Goal: Task Accomplishment & Management: Manage account settings

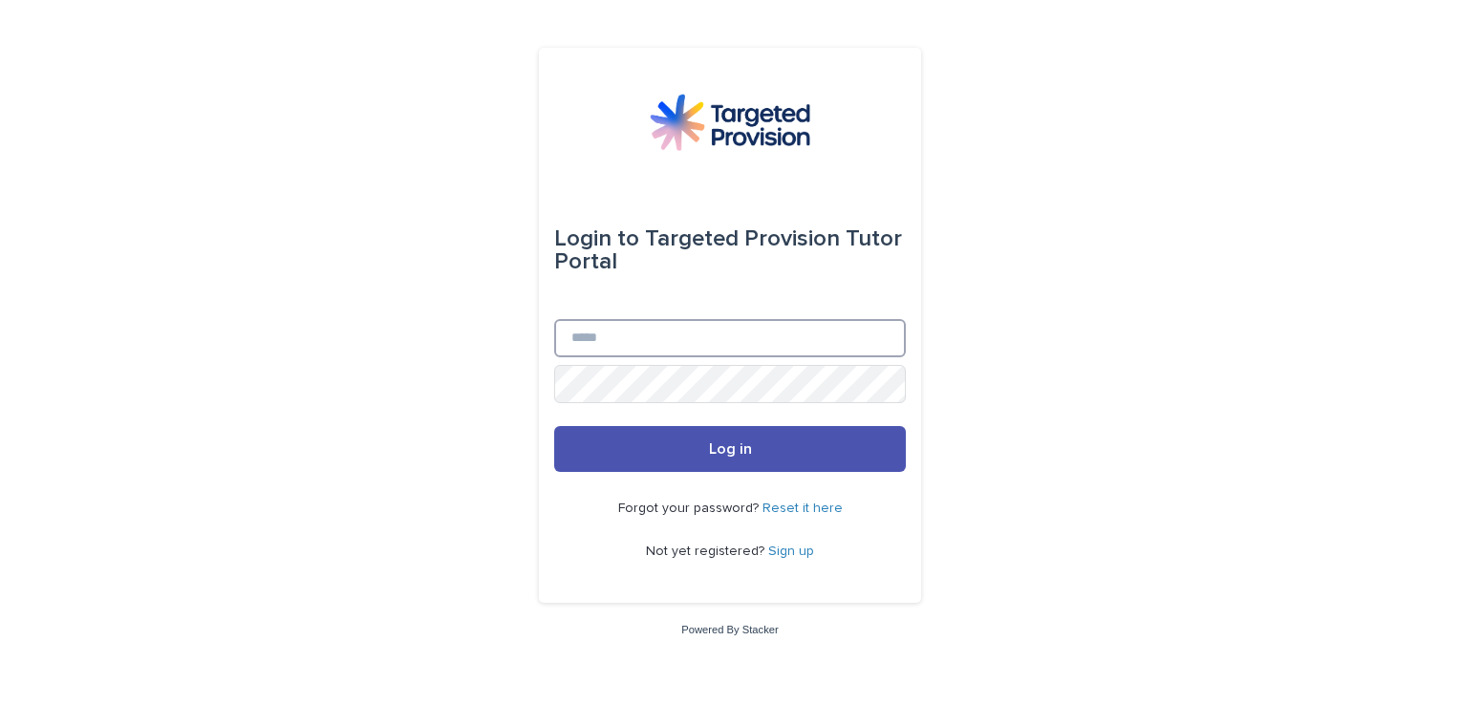
click at [592, 323] on input "Email" at bounding box center [730, 338] width 352 height 38
type input "**********"
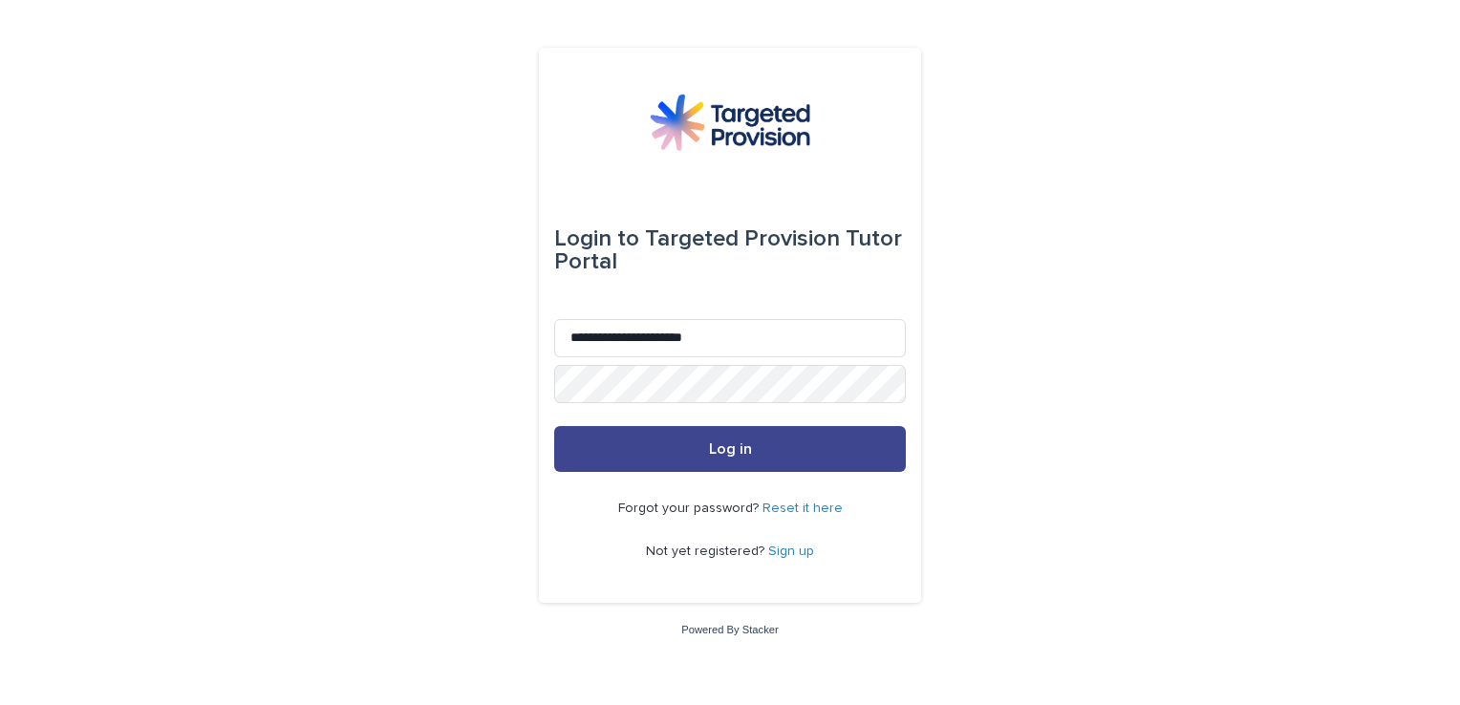
click at [726, 453] on span "Log in" at bounding box center [730, 448] width 43 height 15
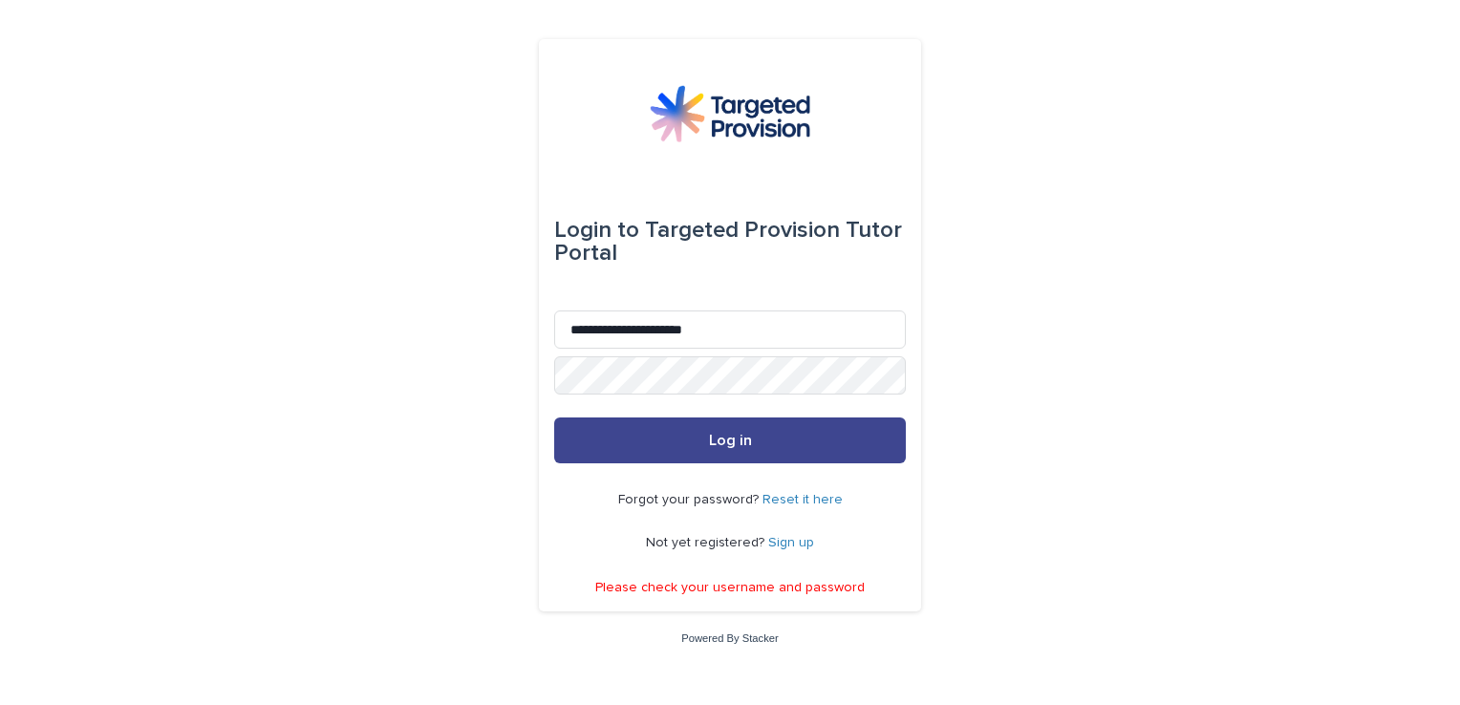
click at [685, 419] on button "Log in" at bounding box center [730, 441] width 352 height 46
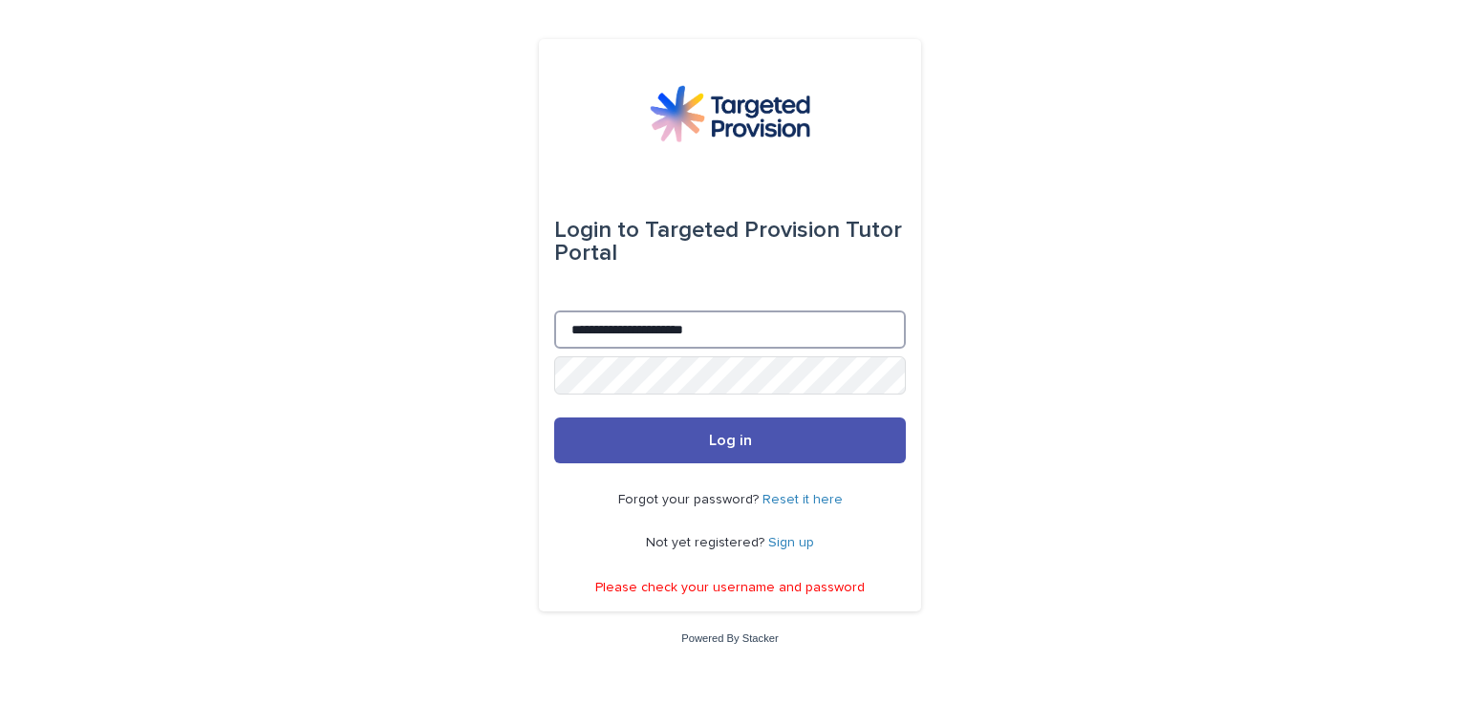
drag, startPoint x: 643, startPoint y: 345, endPoint x: 673, endPoint y: 407, distance: 68.8
click at [673, 407] on form "**********" at bounding box center [730, 318] width 352 height 290
click at [787, 546] on link "Sign up" at bounding box center [791, 542] width 46 height 13
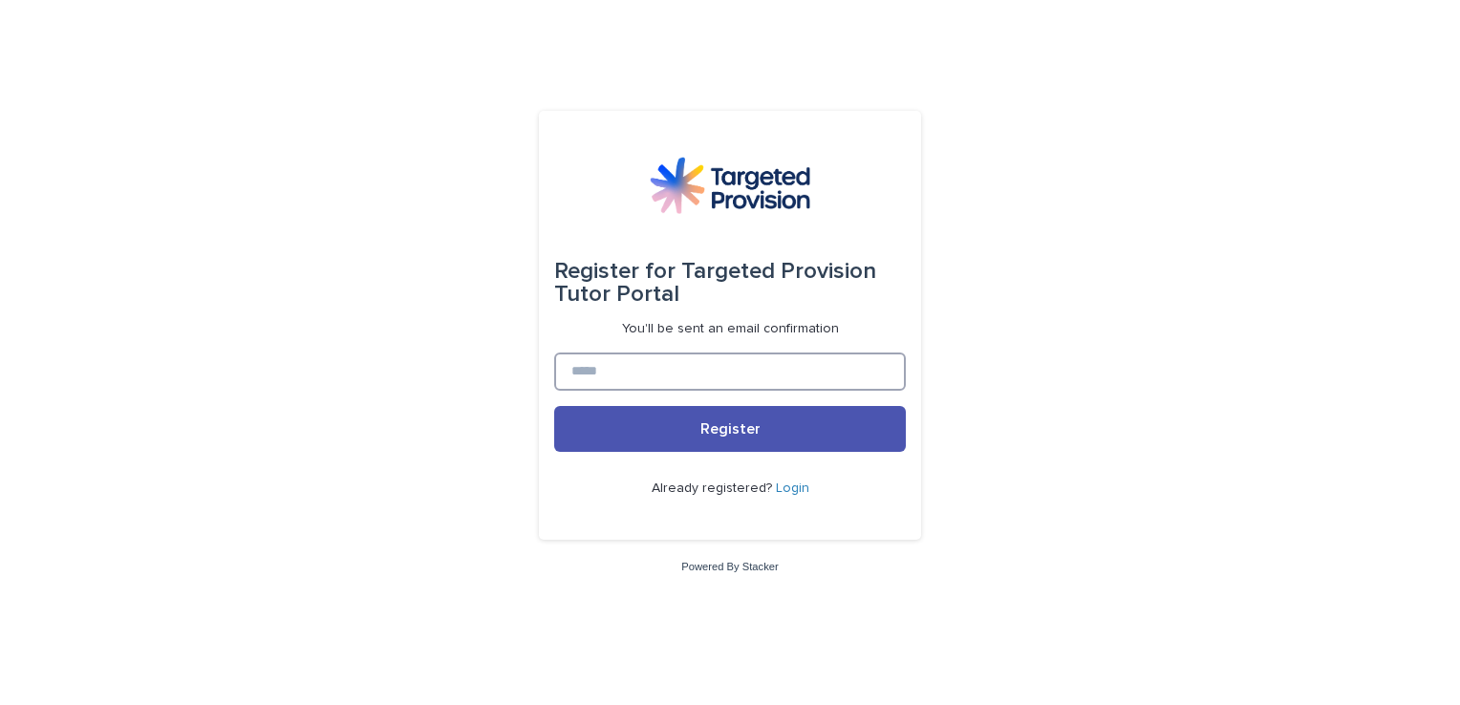
click at [700, 373] on input at bounding box center [730, 372] width 352 height 38
type input "**********"
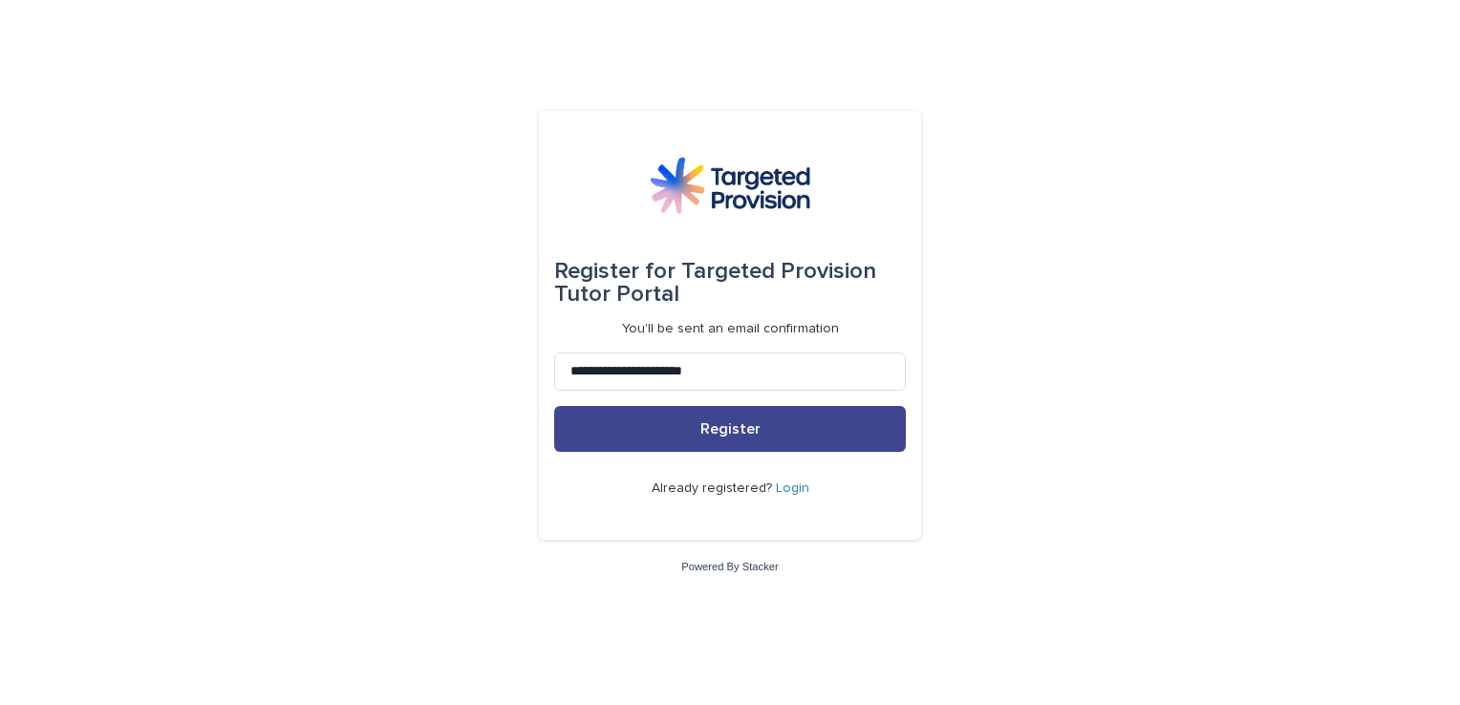
click at [715, 441] on button "Register" at bounding box center [730, 429] width 352 height 46
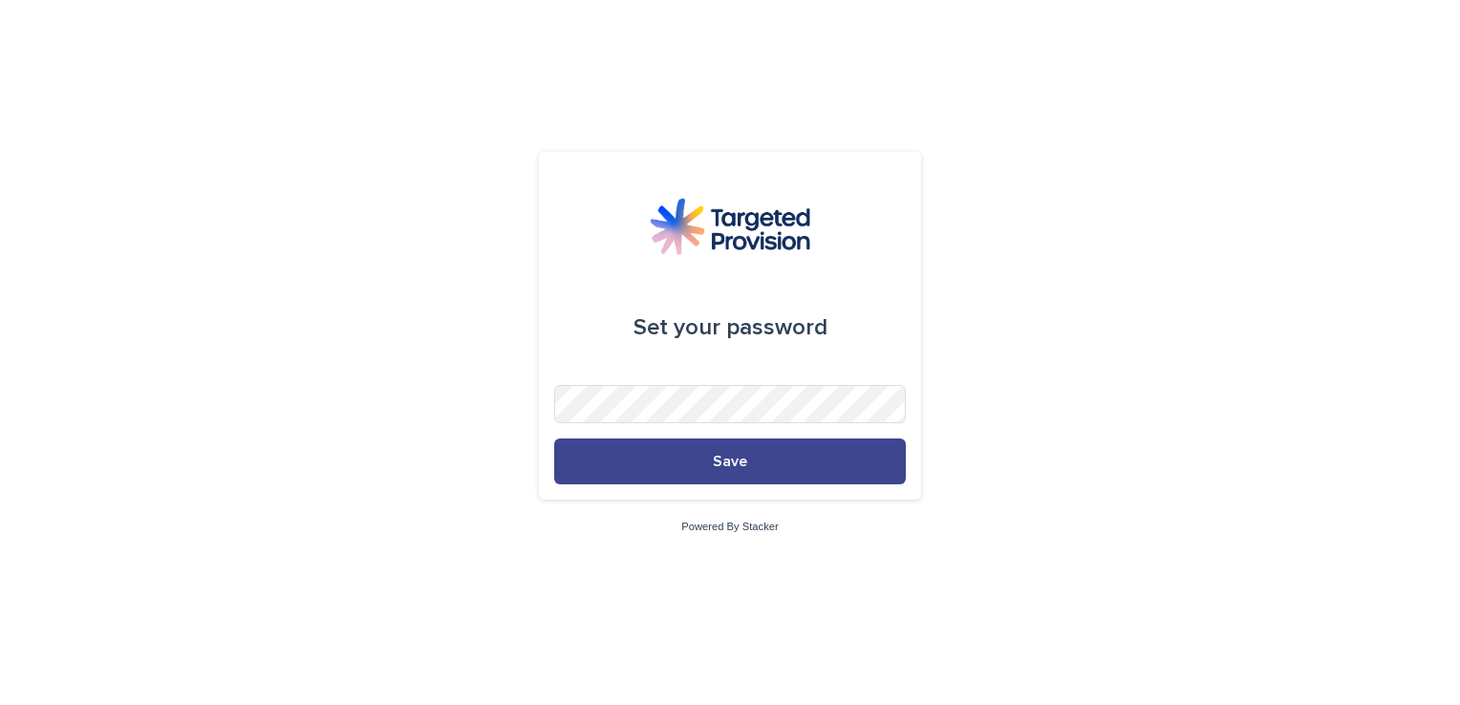
click at [740, 471] on button "Save" at bounding box center [730, 462] width 352 height 46
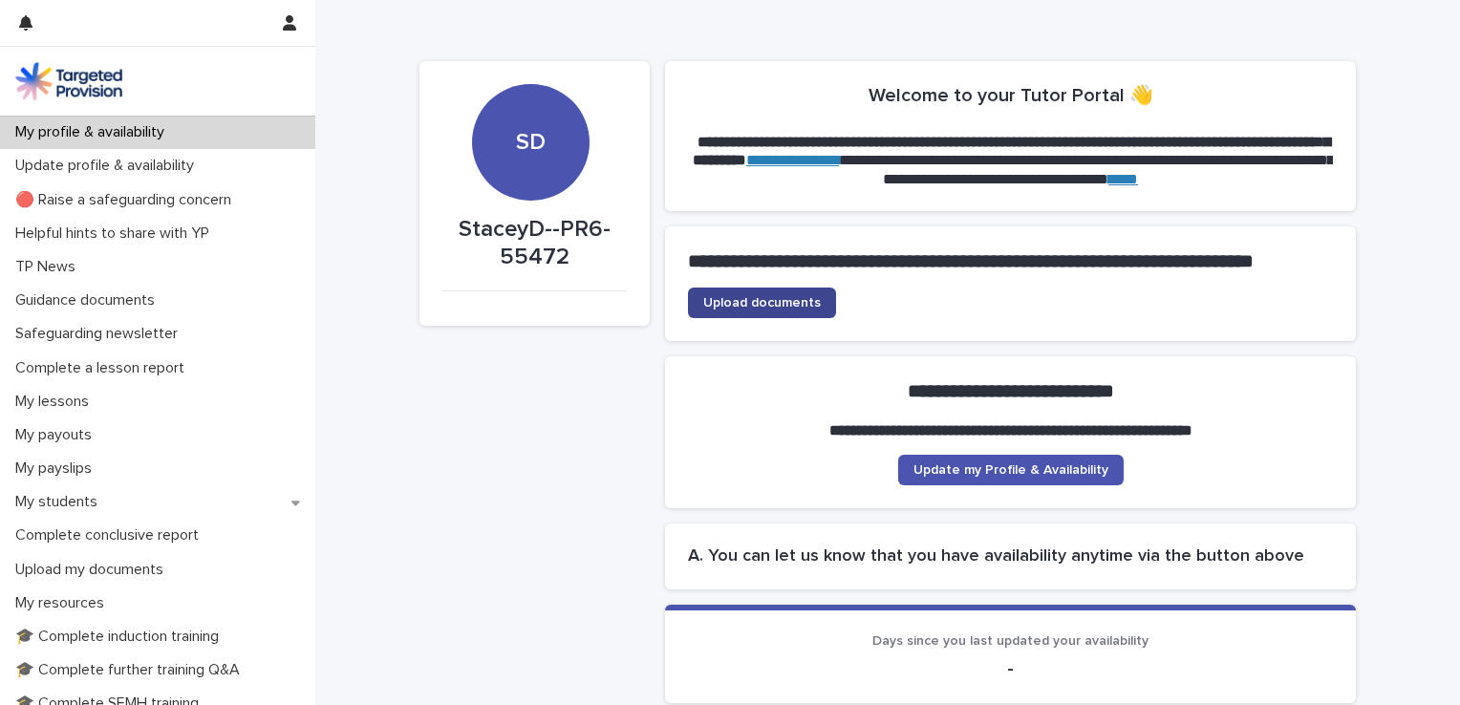
click at [764, 310] on span "Upload documents" at bounding box center [762, 302] width 118 height 13
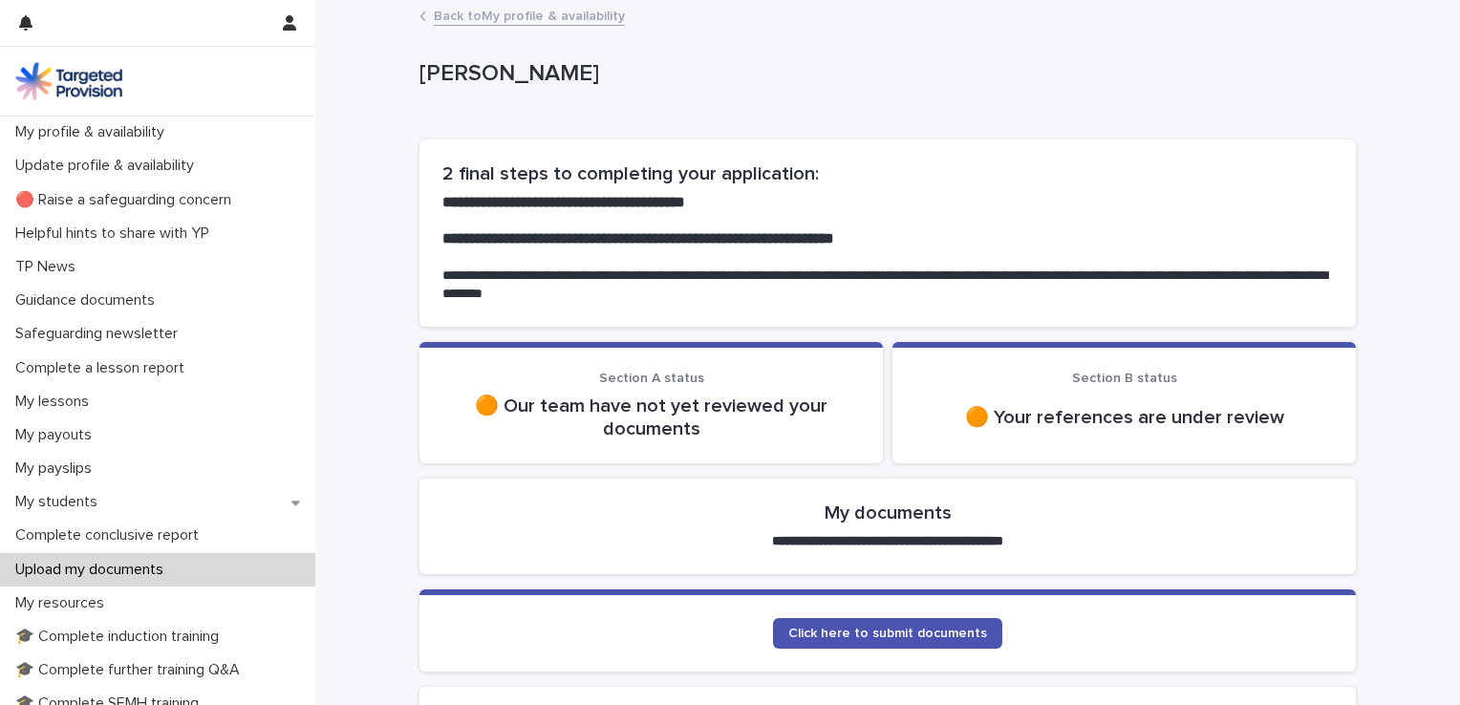
scroll to position [222, 0]
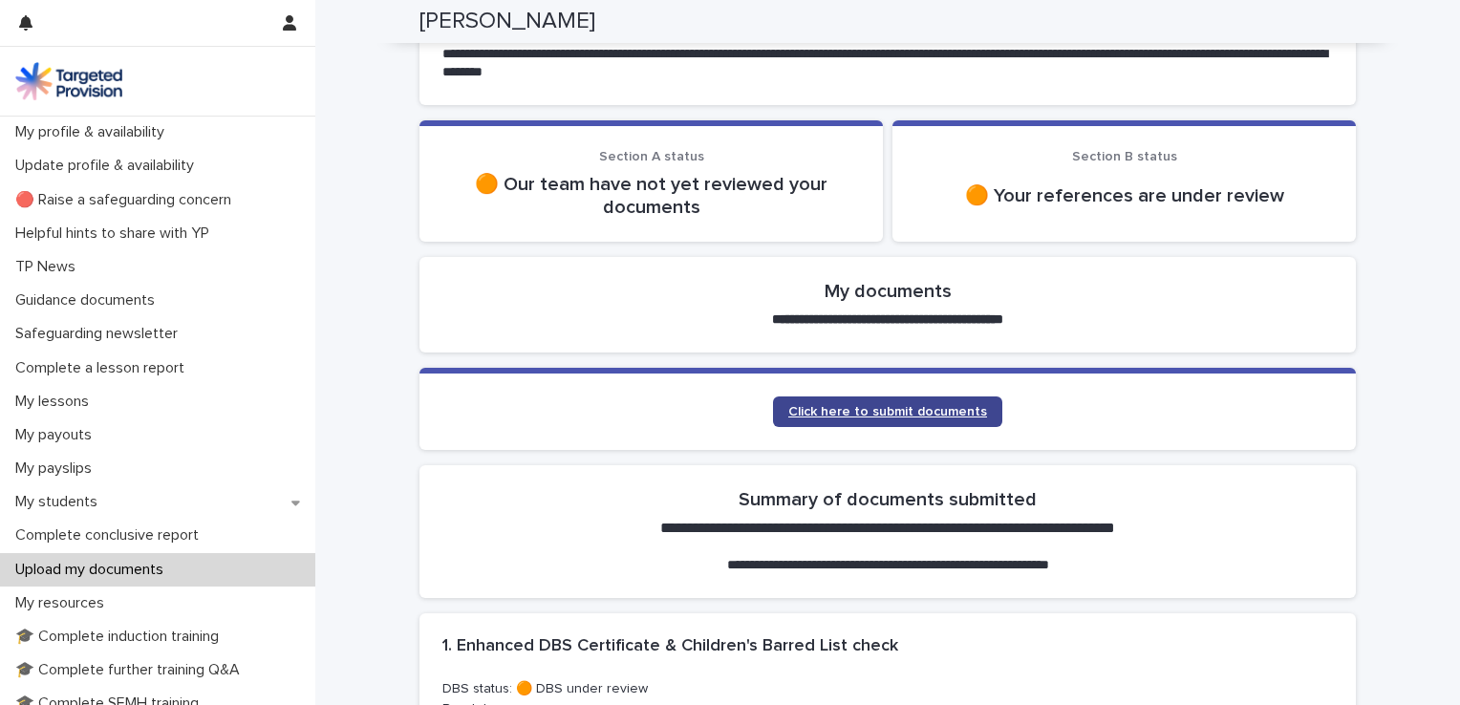
click at [892, 399] on link "Click here to submit documents" at bounding box center [887, 412] width 229 height 31
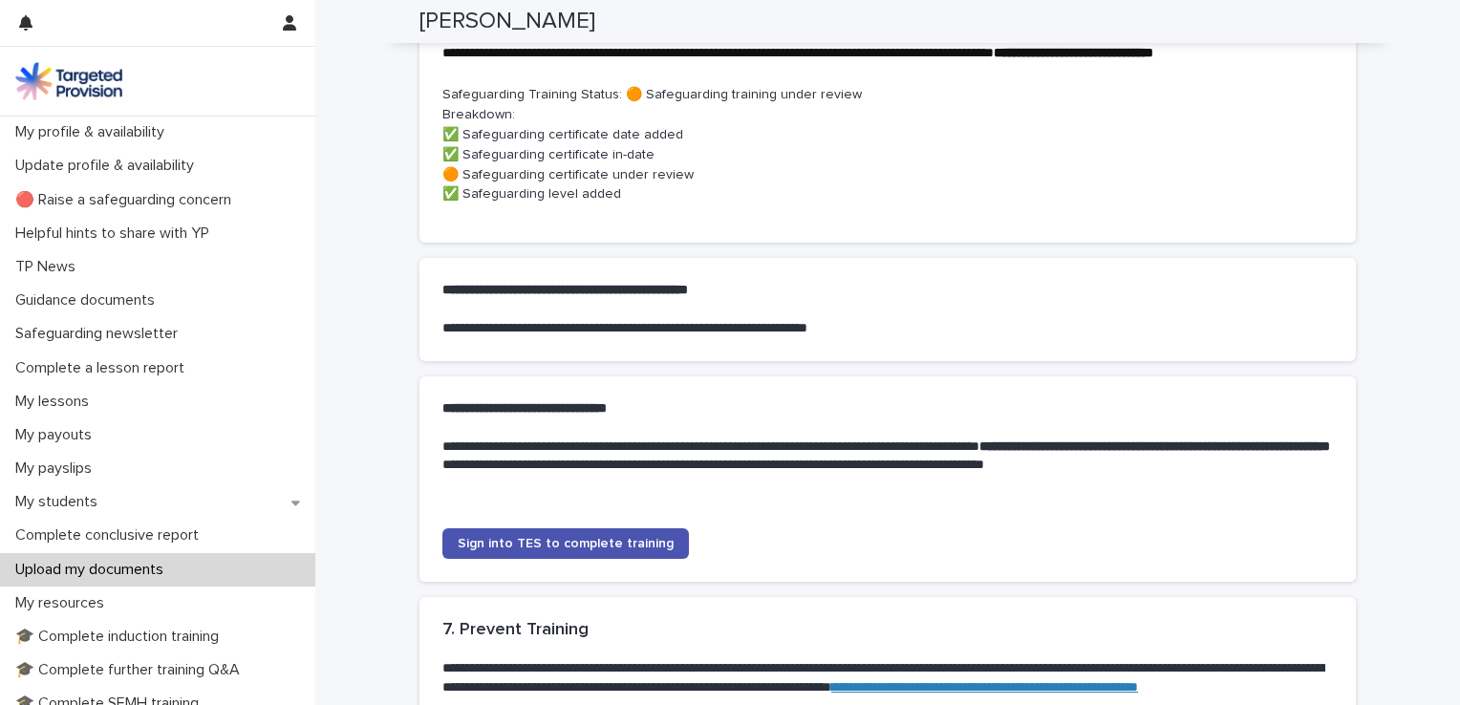
scroll to position [1538, 0]
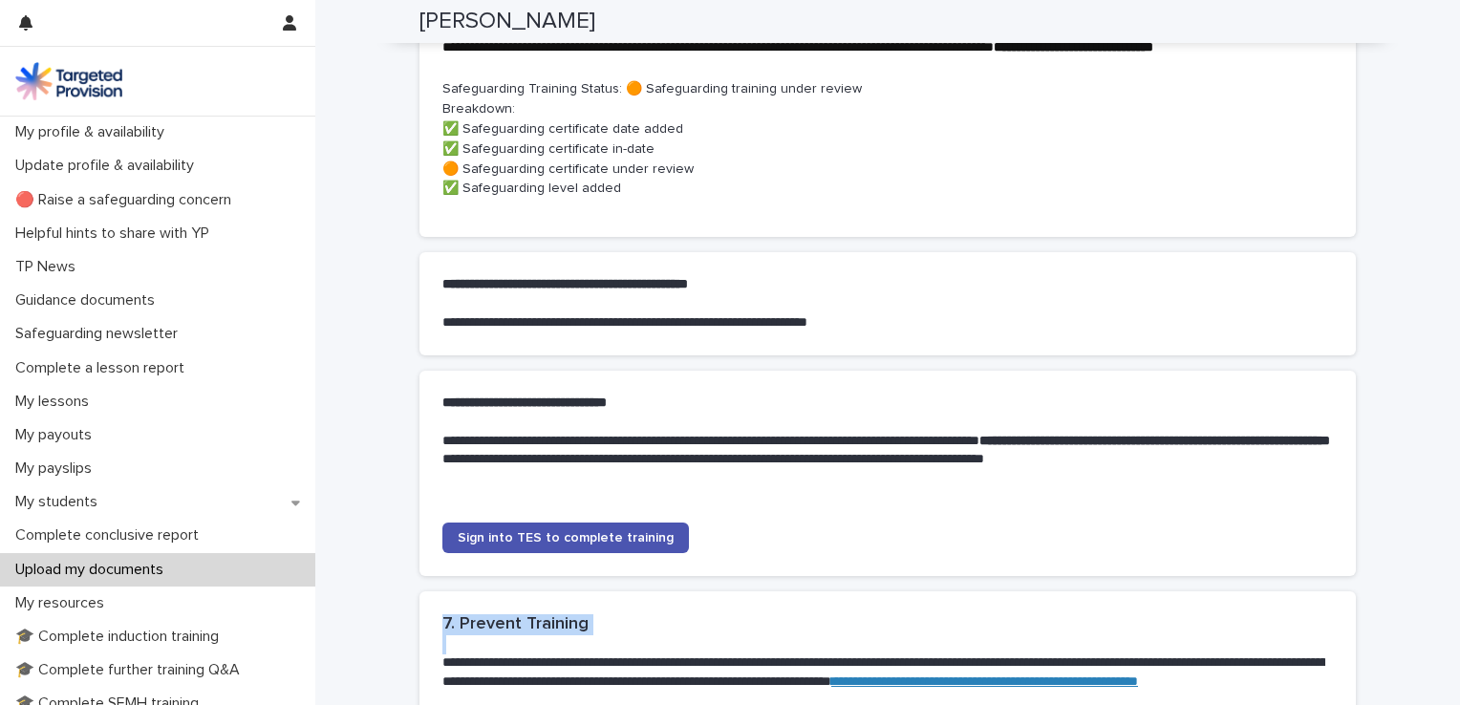
drag, startPoint x: 1434, startPoint y: 554, endPoint x: 1433, endPoint y: 628, distance: 73.6
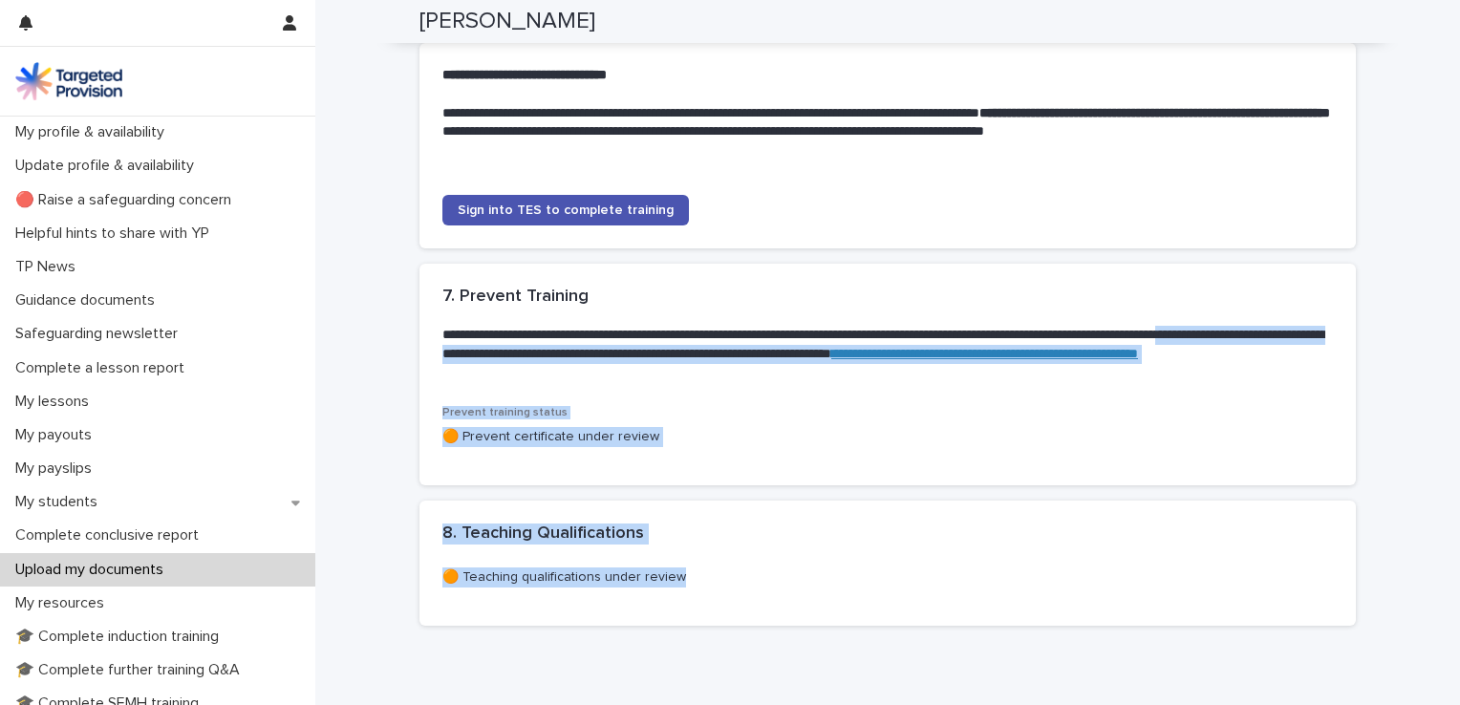
scroll to position [1968, 0]
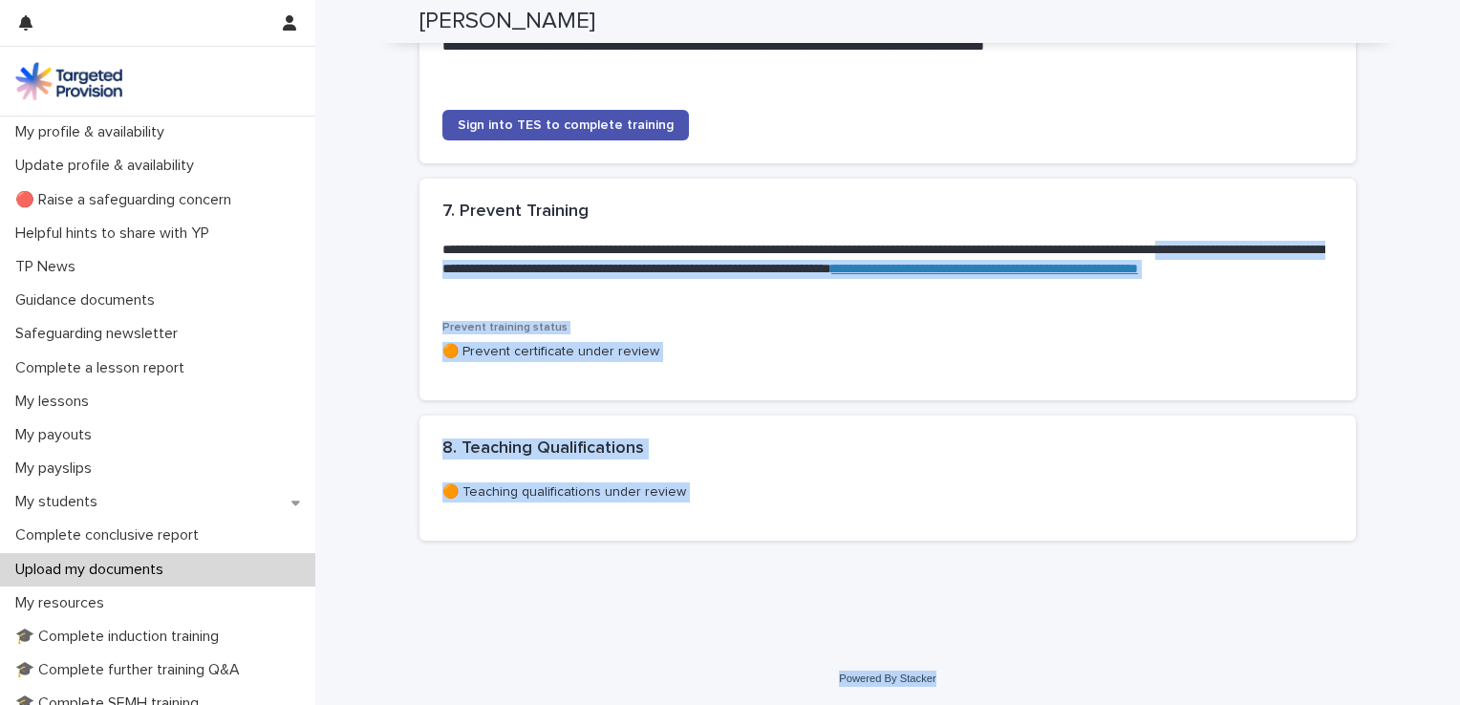
drag, startPoint x: 1436, startPoint y: 680, endPoint x: 1445, endPoint y: 754, distance: 74.1
click at [1445, 704] on html "**********" at bounding box center [730, 352] width 1460 height 705
click at [169, 132] on p "My profile & availability" at bounding box center [94, 132] width 172 height 18
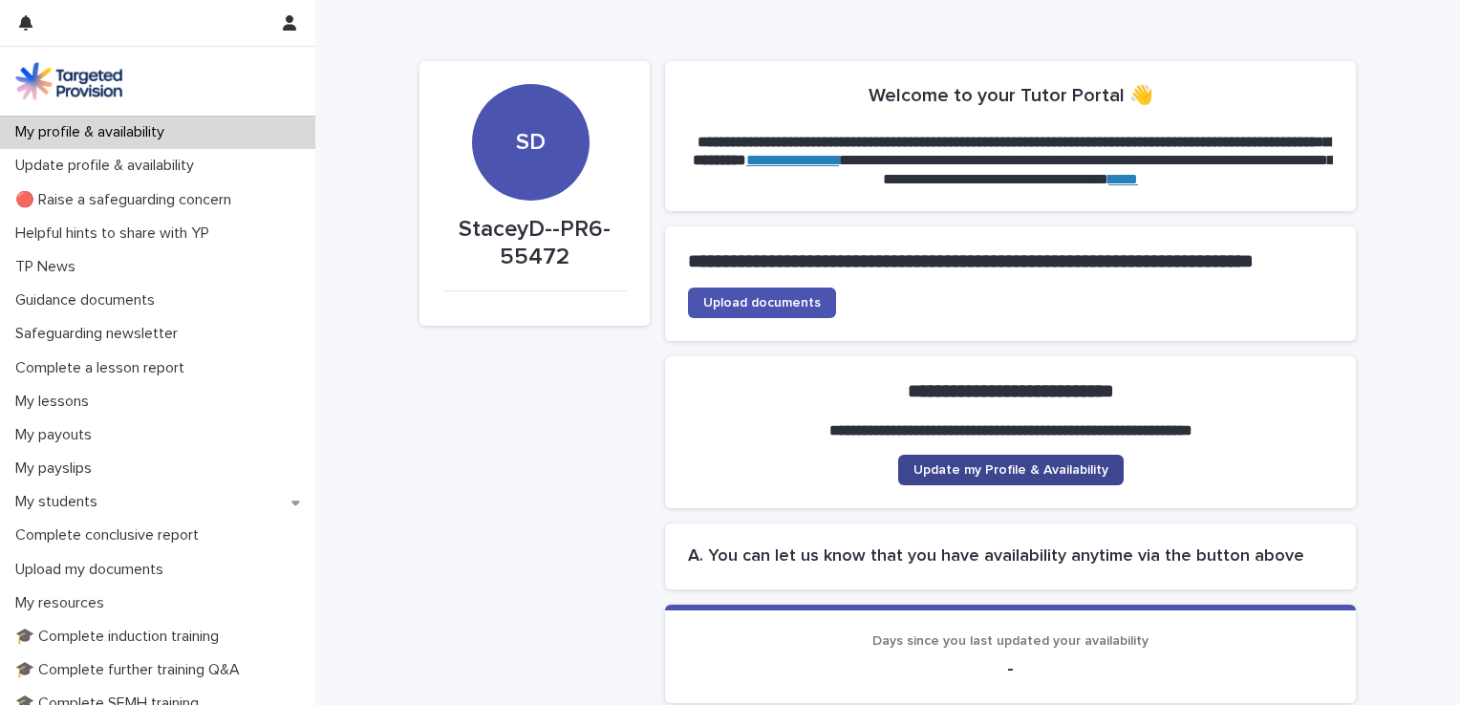
click at [1022, 477] on span "Update my Profile & Availability" at bounding box center [1011, 469] width 195 height 13
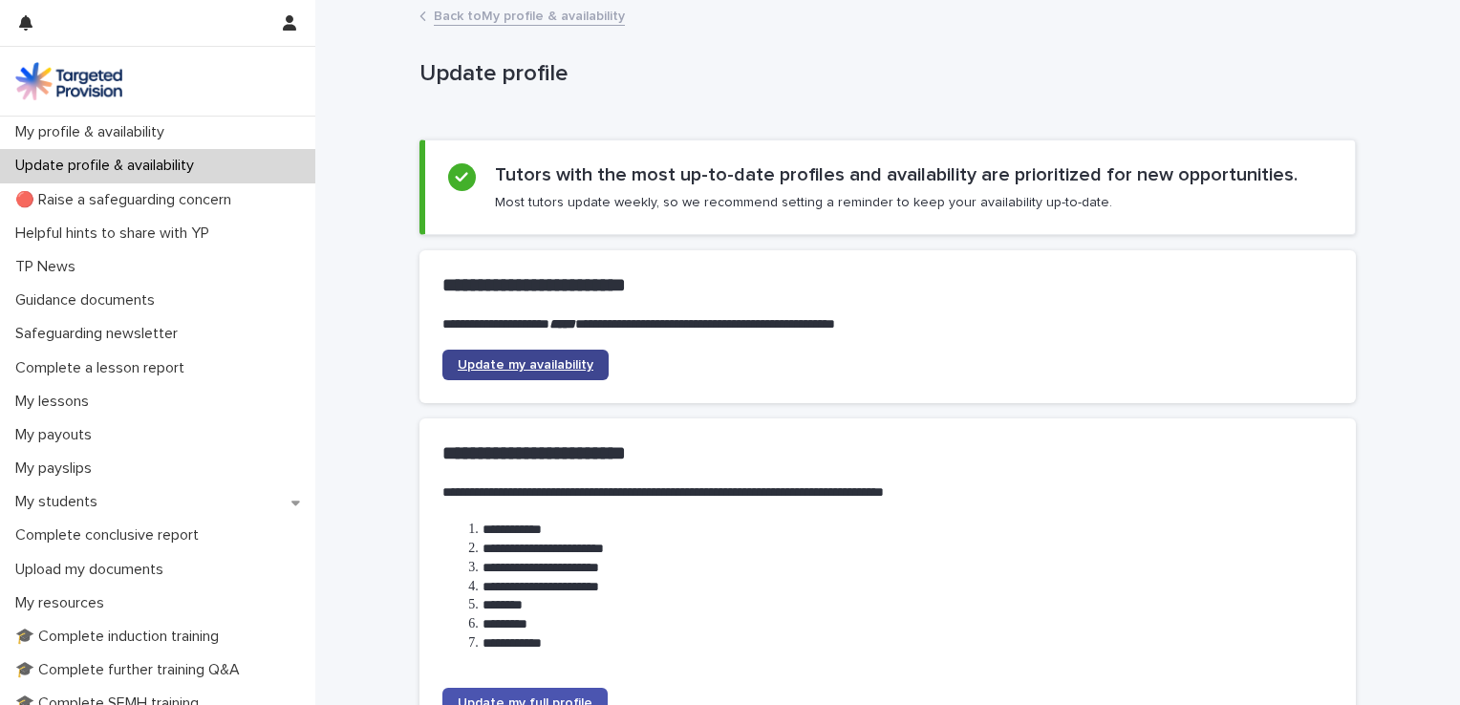
click at [547, 365] on span "Update my availability" at bounding box center [526, 364] width 136 height 13
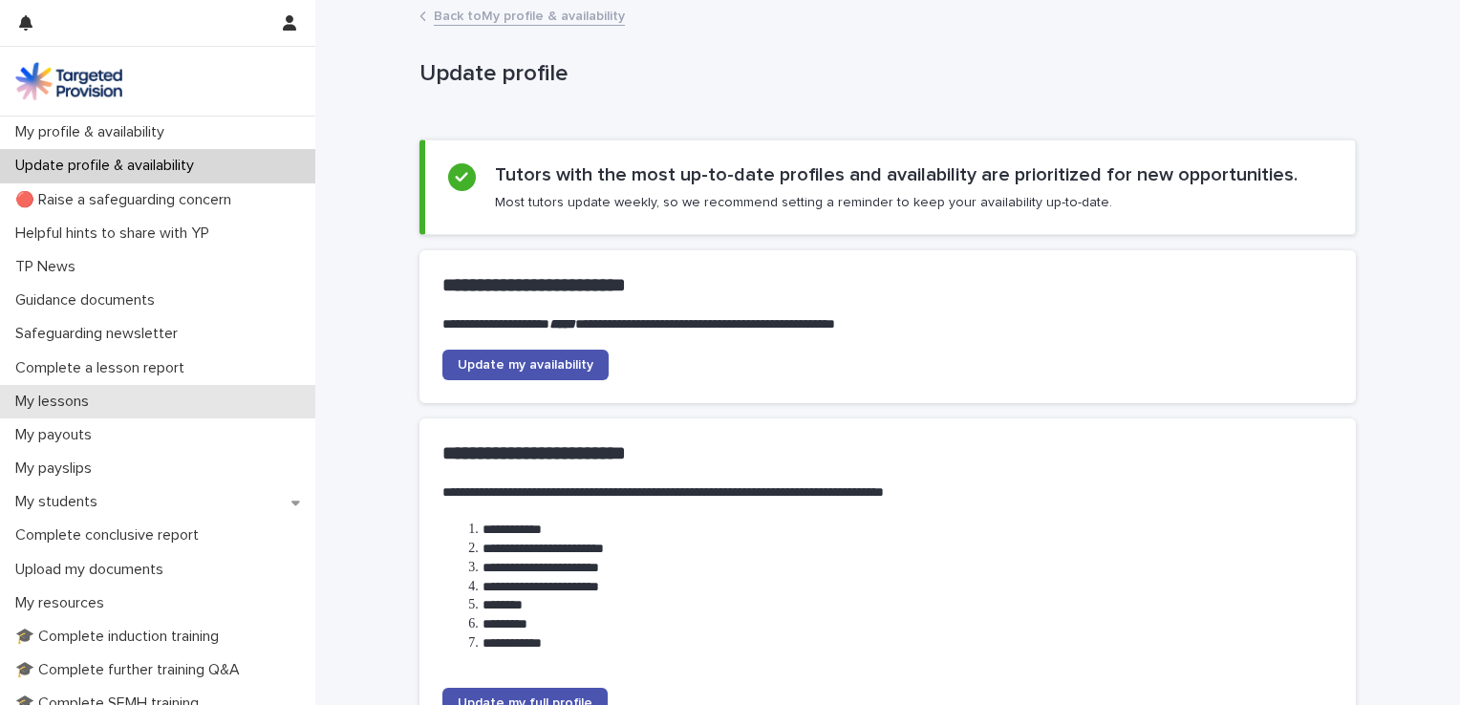
click at [111, 398] on div "My lessons" at bounding box center [157, 401] width 315 height 33
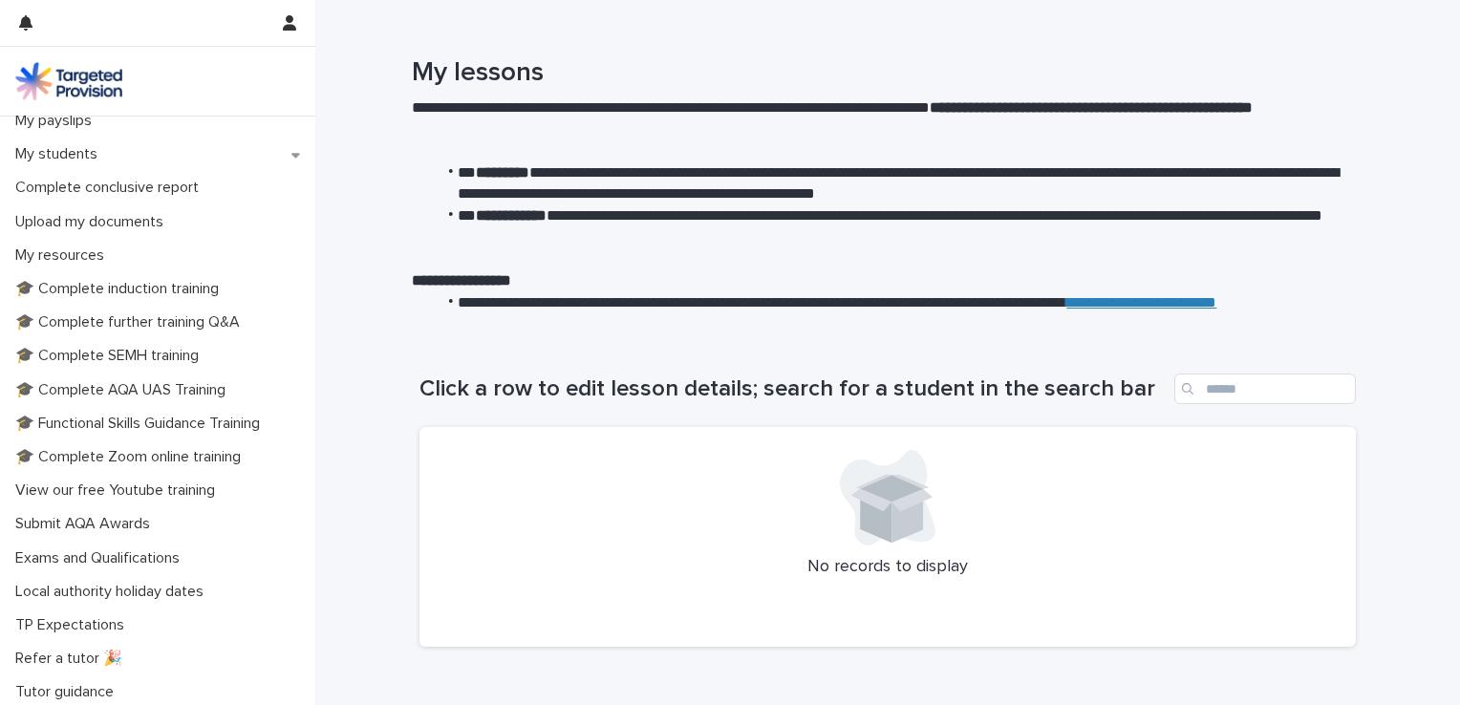
scroll to position [351, 0]
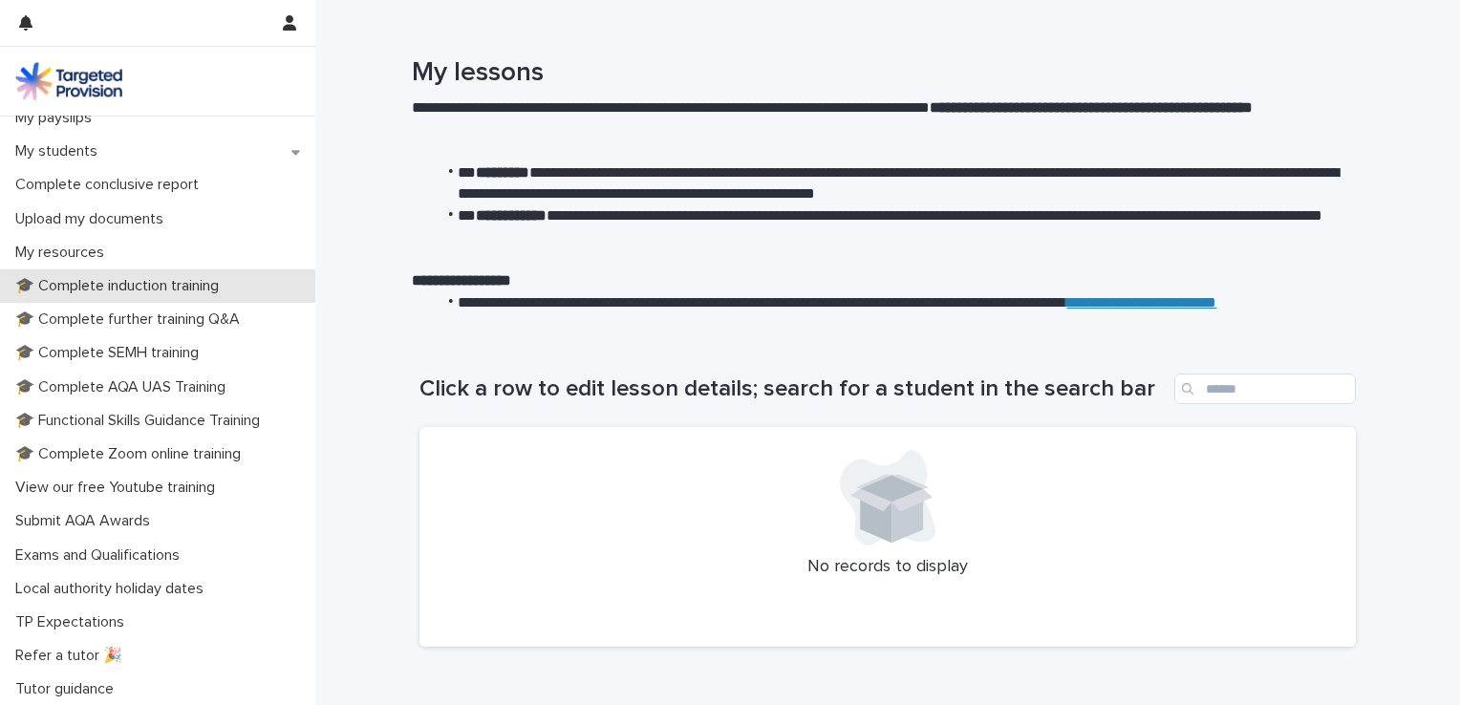
click at [152, 275] on div "🎓 Complete induction training" at bounding box center [157, 285] width 315 height 33
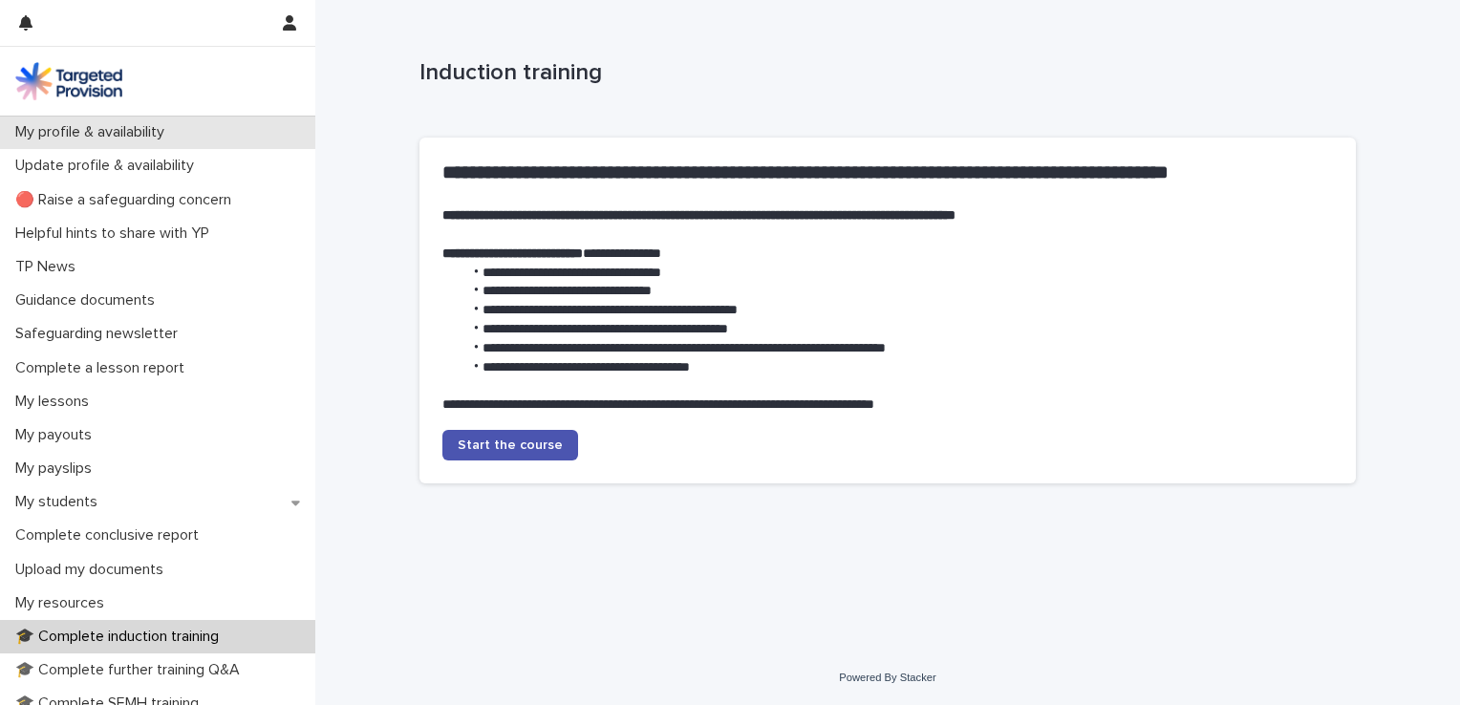
click at [148, 139] on p "My profile & availability" at bounding box center [94, 132] width 172 height 18
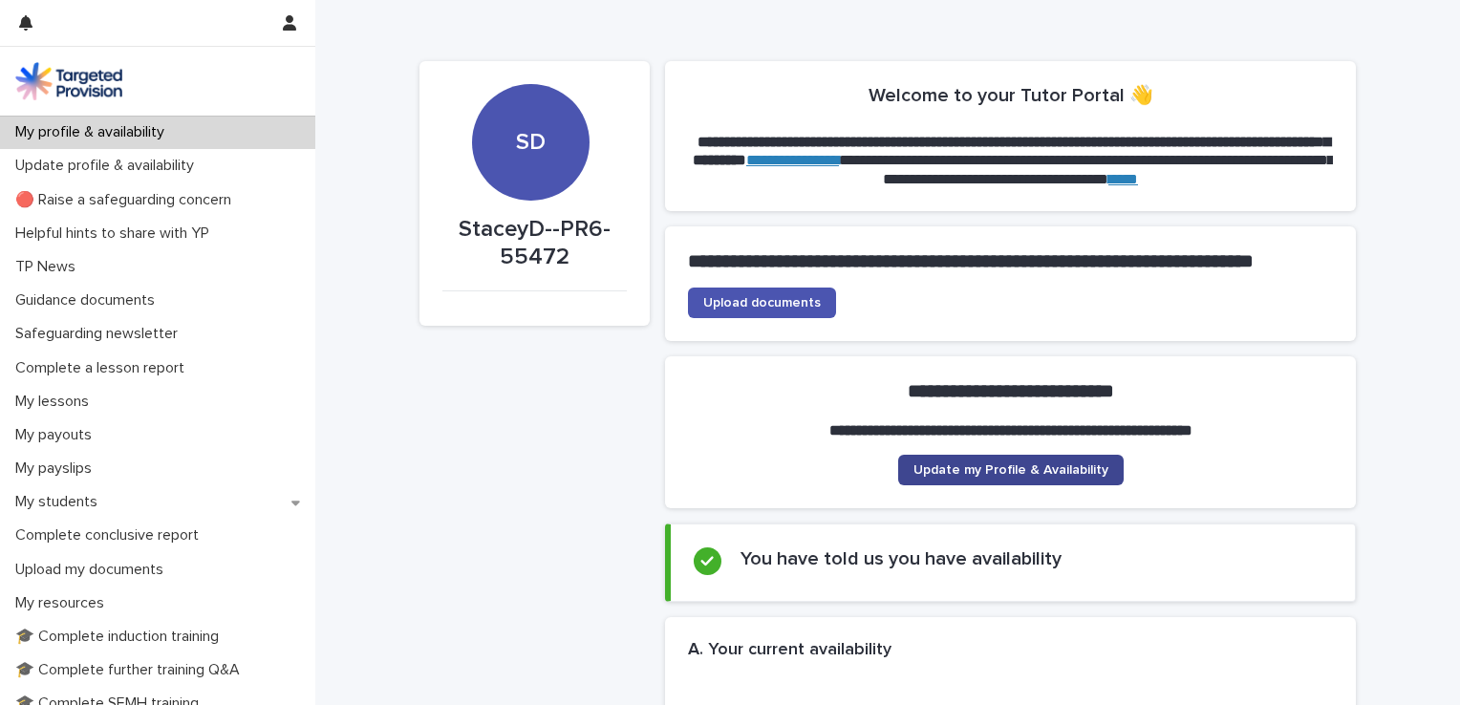
click at [1026, 477] on span "Update my Profile & Availability" at bounding box center [1011, 469] width 195 height 13
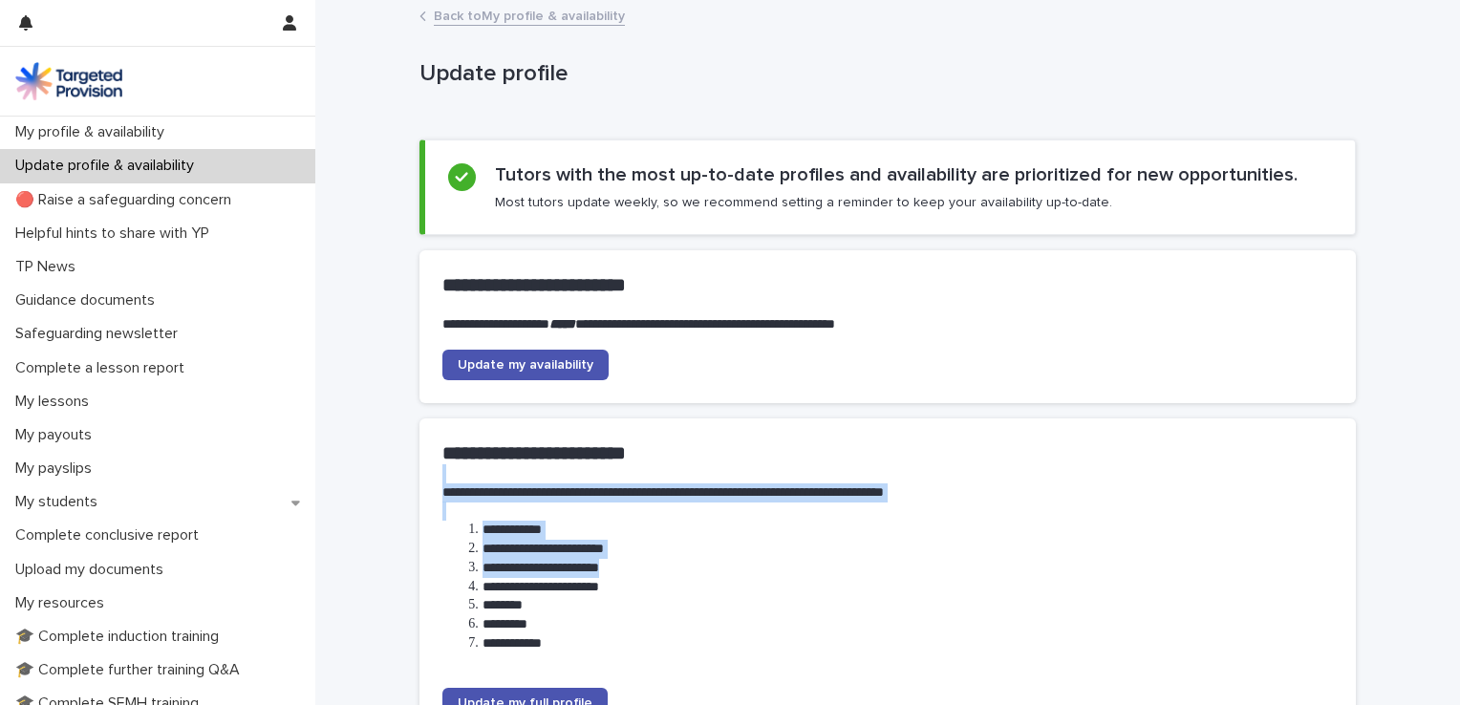
drag, startPoint x: 1459, startPoint y: 223, endPoint x: 1463, endPoint y: 547, distance: 324.0
click at [1459, 547] on html "**********" at bounding box center [730, 352] width 1460 height 705
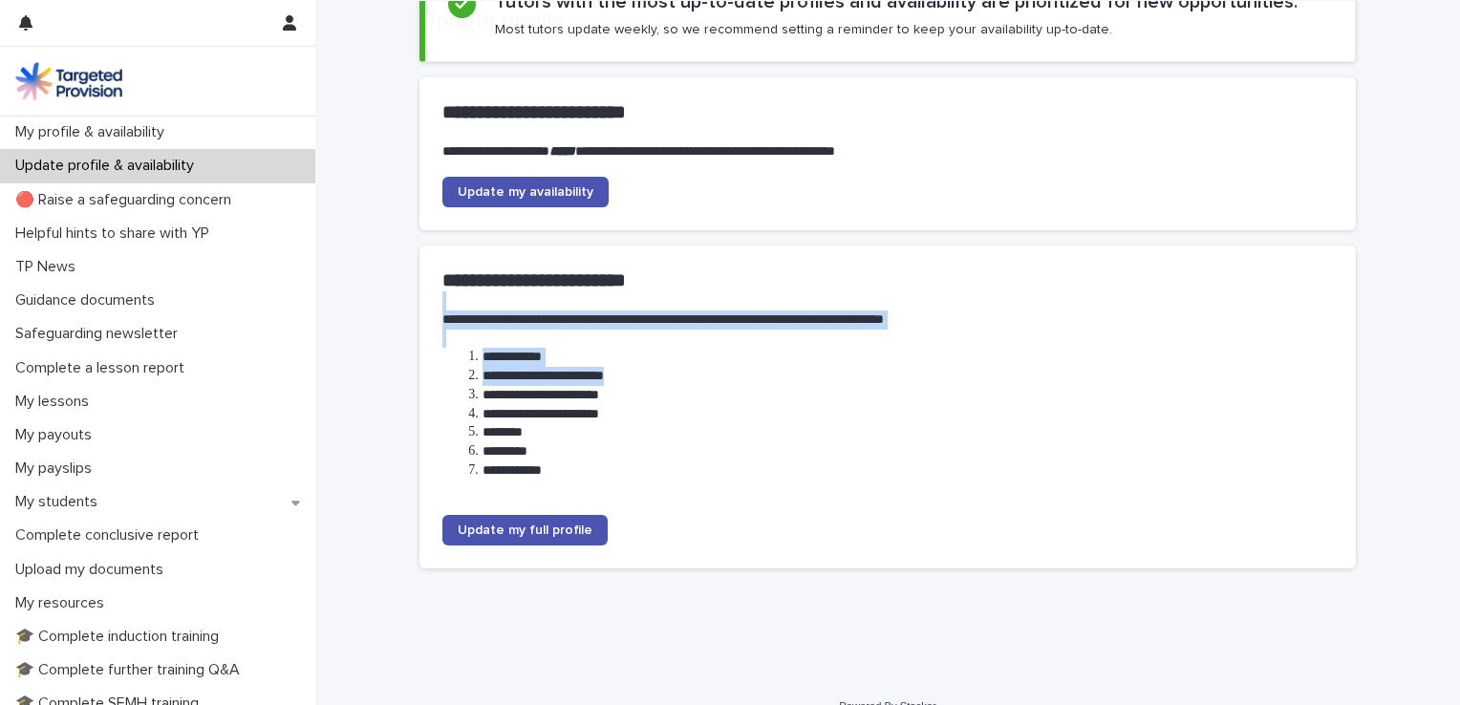
scroll to position [201, 0]
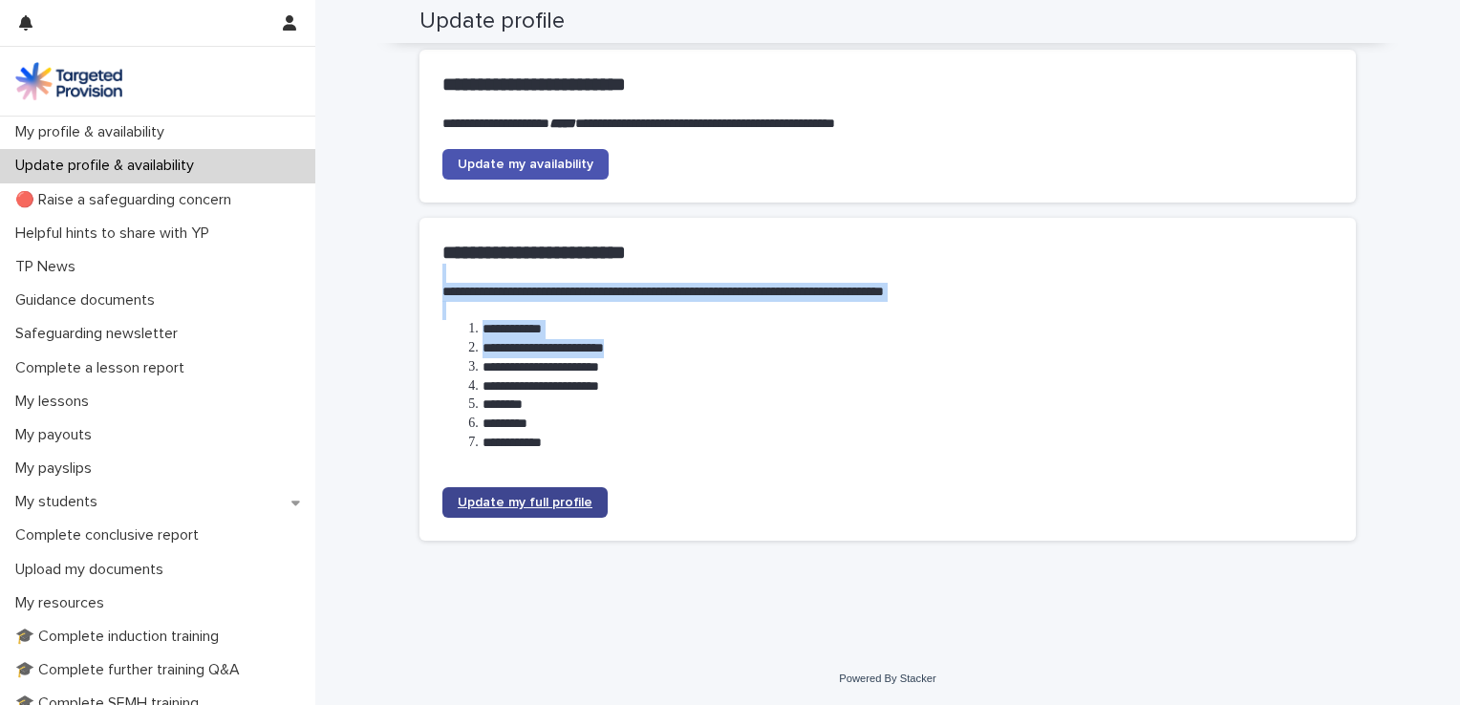
click at [533, 500] on span "Update my full profile" at bounding box center [525, 502] width 135 height 13
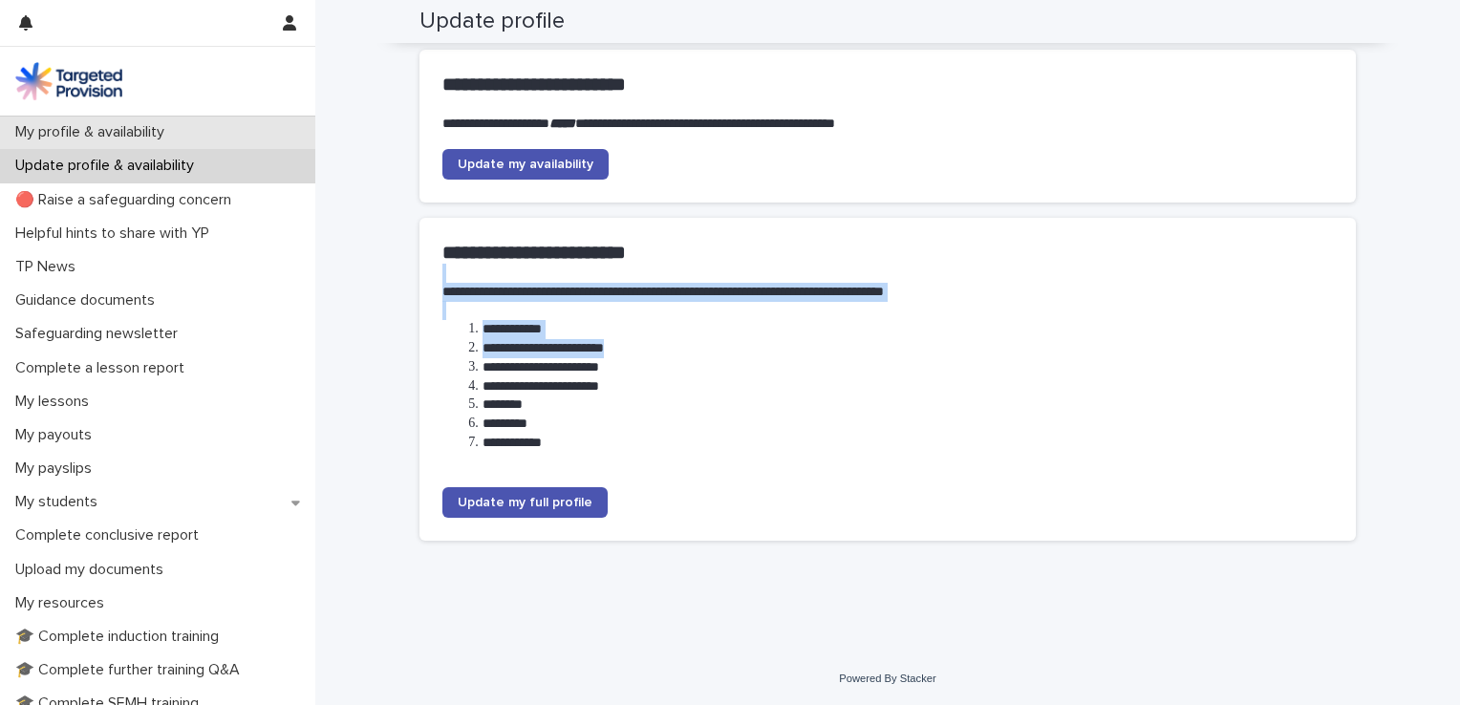
click at [71, 137] on p "My profile & availability" at bounding box center [94, 132] width 172 height 18
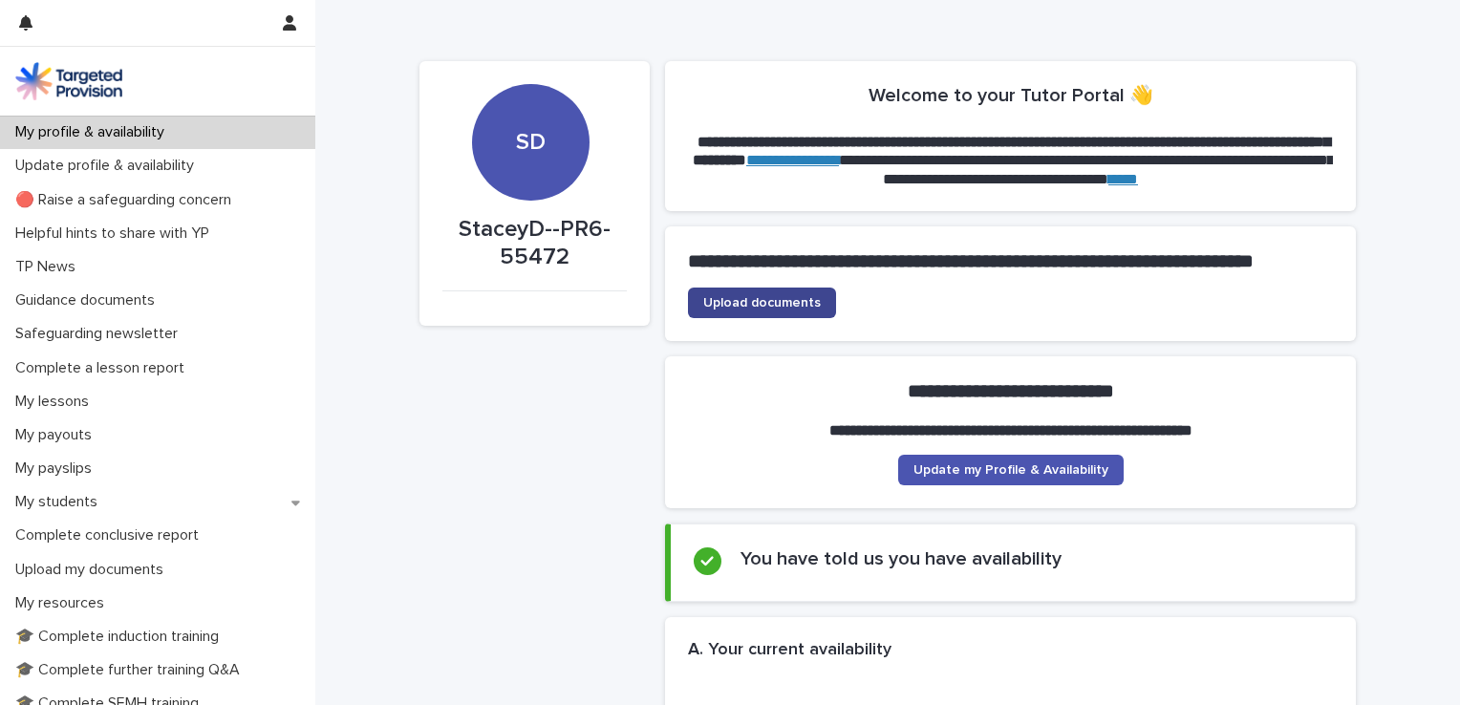
click at [784, 310] on span "Upload documents" at bounding box center [762, 302] width 118 height 13
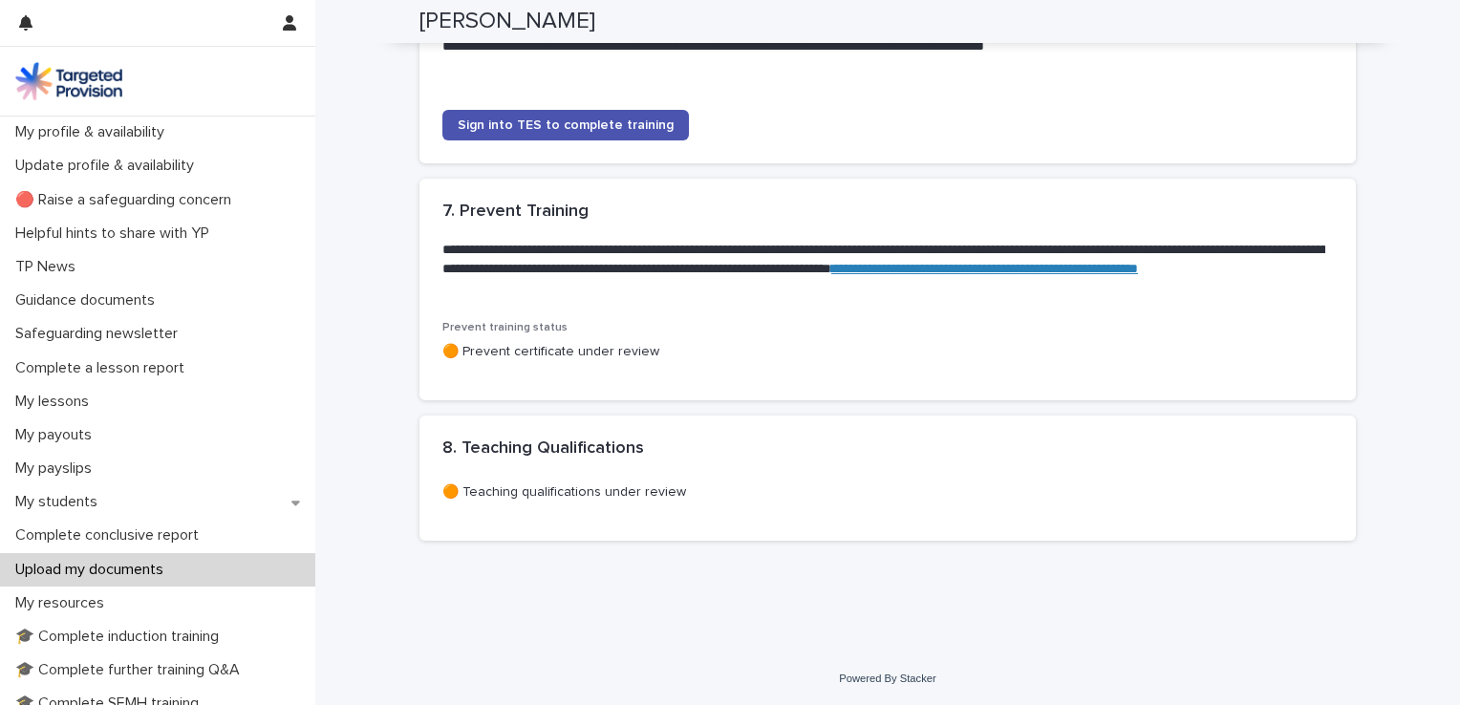
scroll to position [1968, 0]
click at [831, 275] on link "**********" at bounding box center [984, 268] width 307 height 13
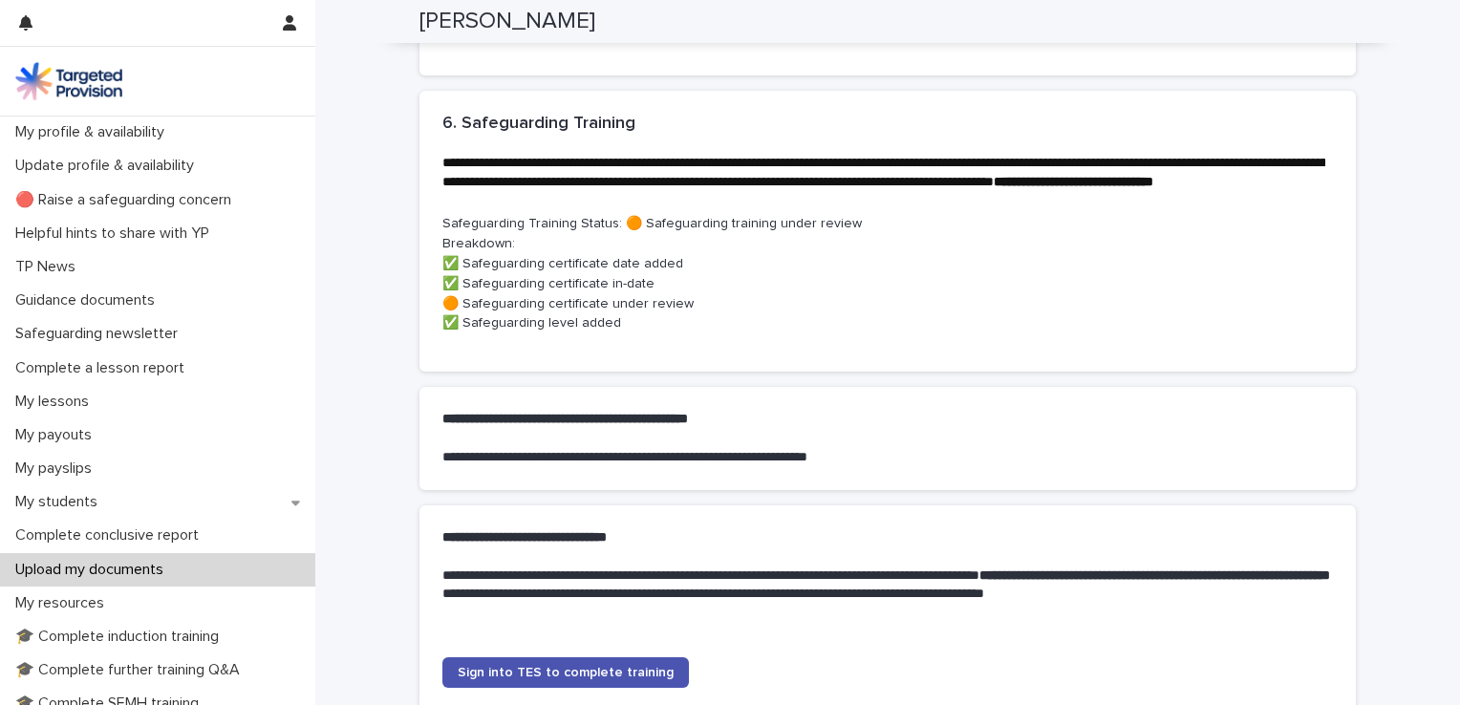
scroll to position [1418, 0]
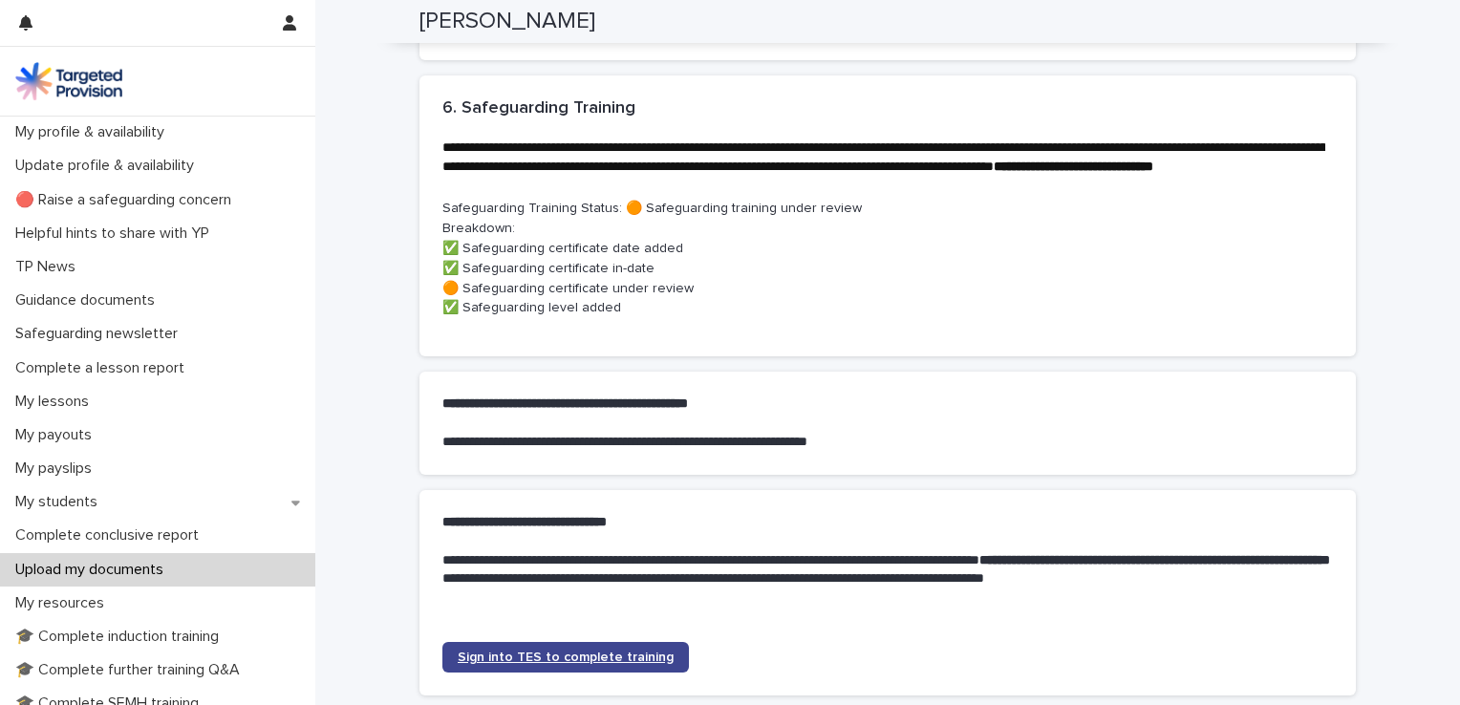
click at [597, 664] on span "Sign into TES to complete training" at bounding box center [566, 657] width 216 height 13
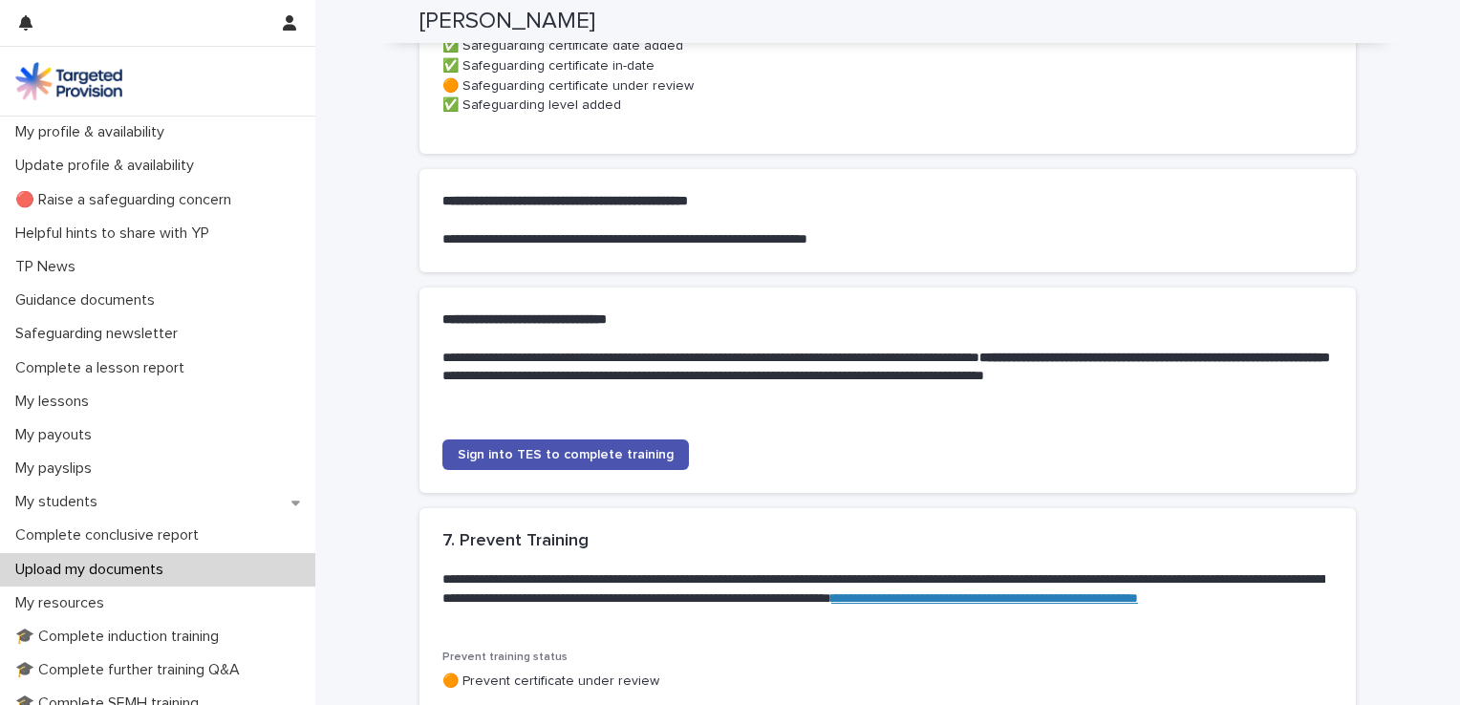
scroll to position [1633, 0]
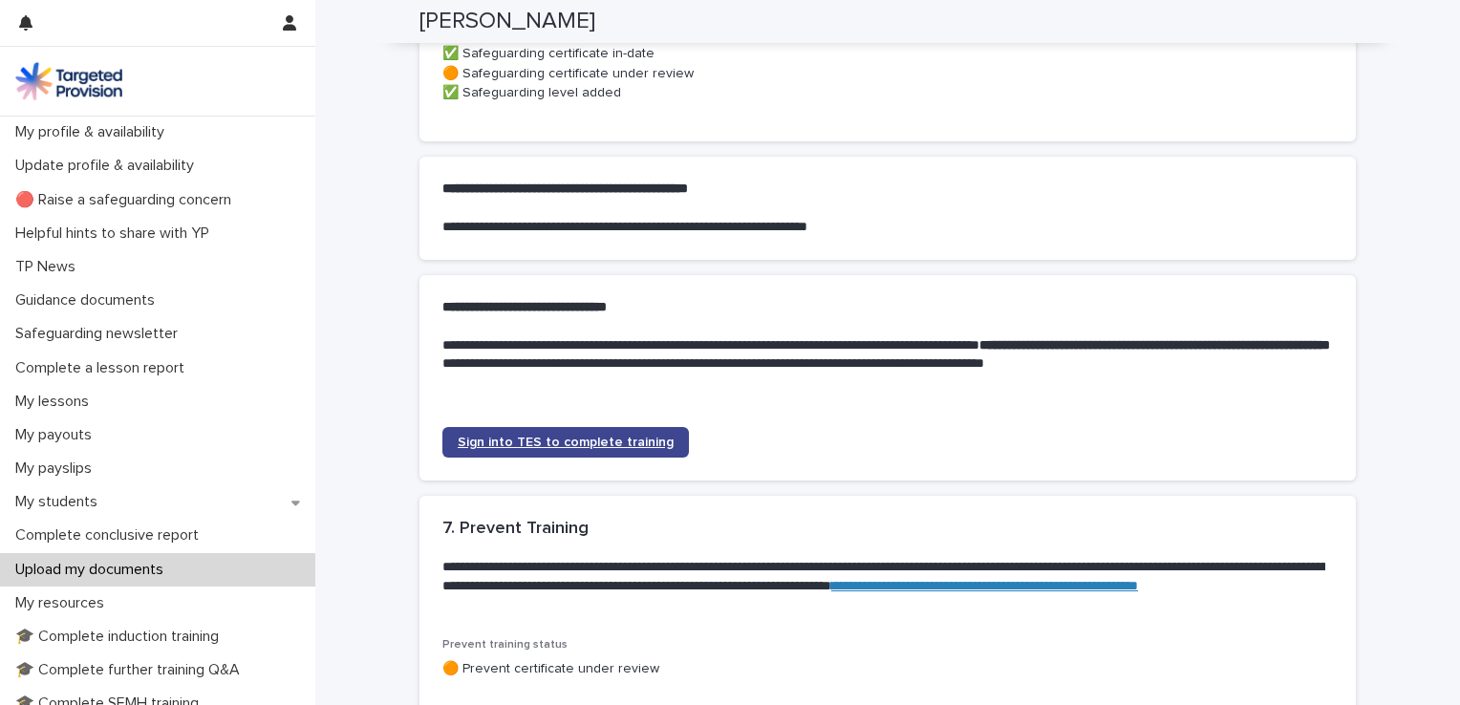
click at [540, 449] on span "Sign into TES to complete training" at bounding box center [566, 442] width 216 height 13
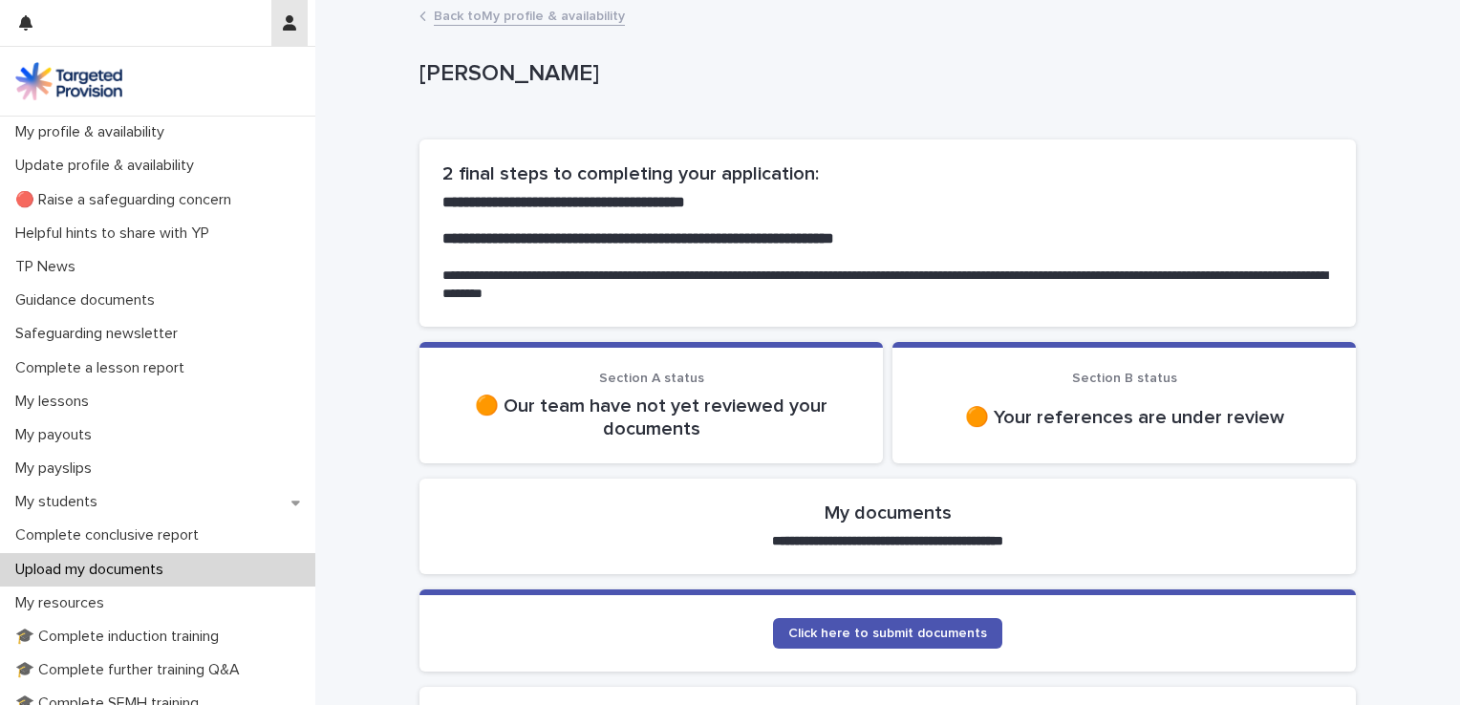
click at [301, 24] on button "button" at bounding box center [289, 23] width 36 height 46
click at [96, 124] on div at bounding box center [730, 352] width 1460 height 705
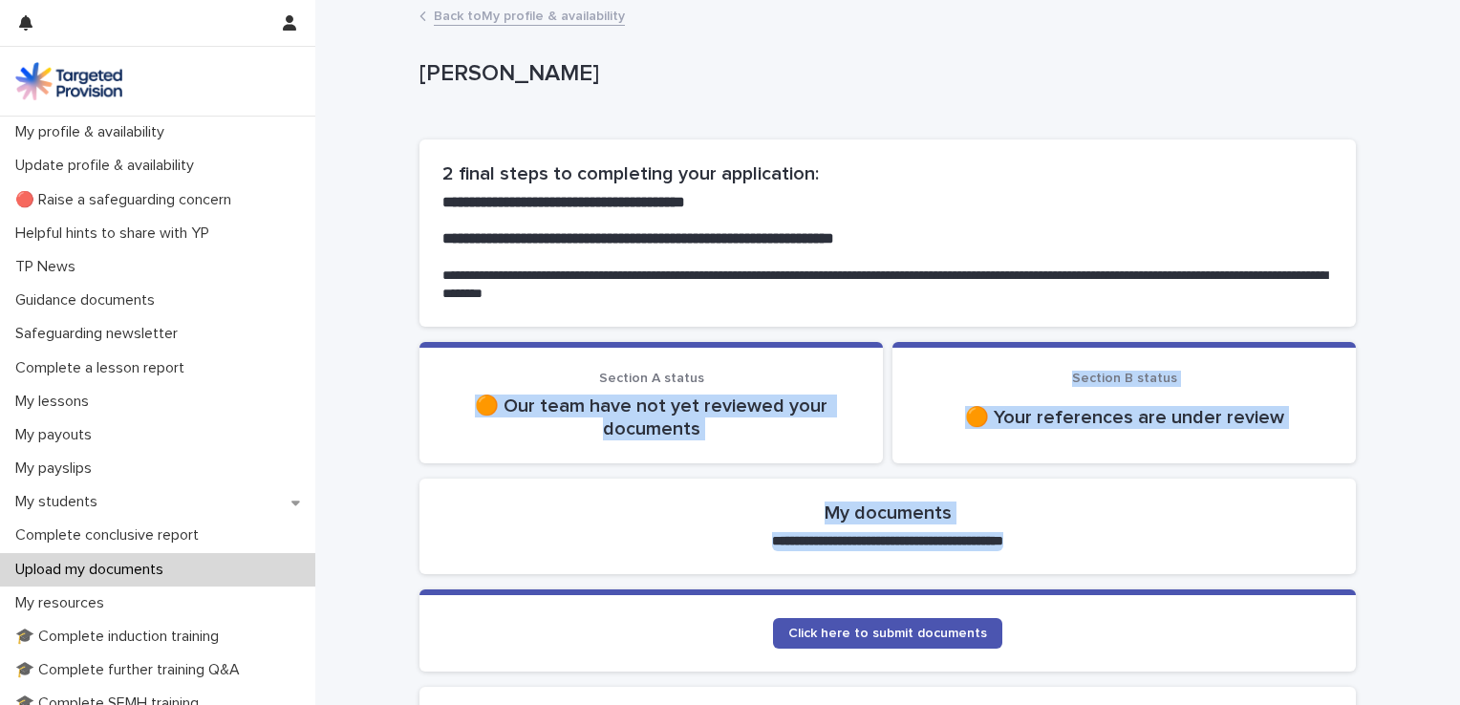
drag, startPoint x: 316, startPoint y: 398, endPoint x: 320, endPoint y: 639, distance: 241.8
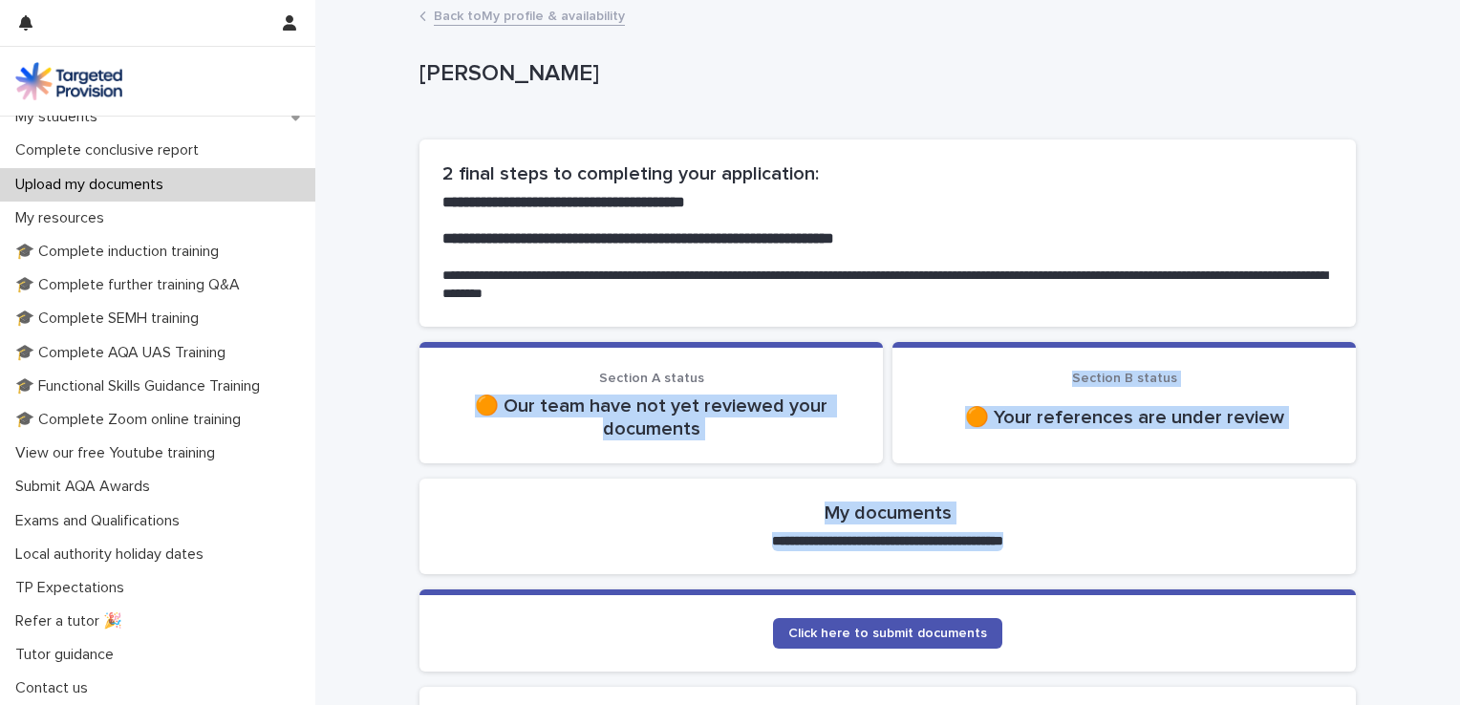
click at [63, 78] on img at bounding box center [68, 81] width 107 height 38
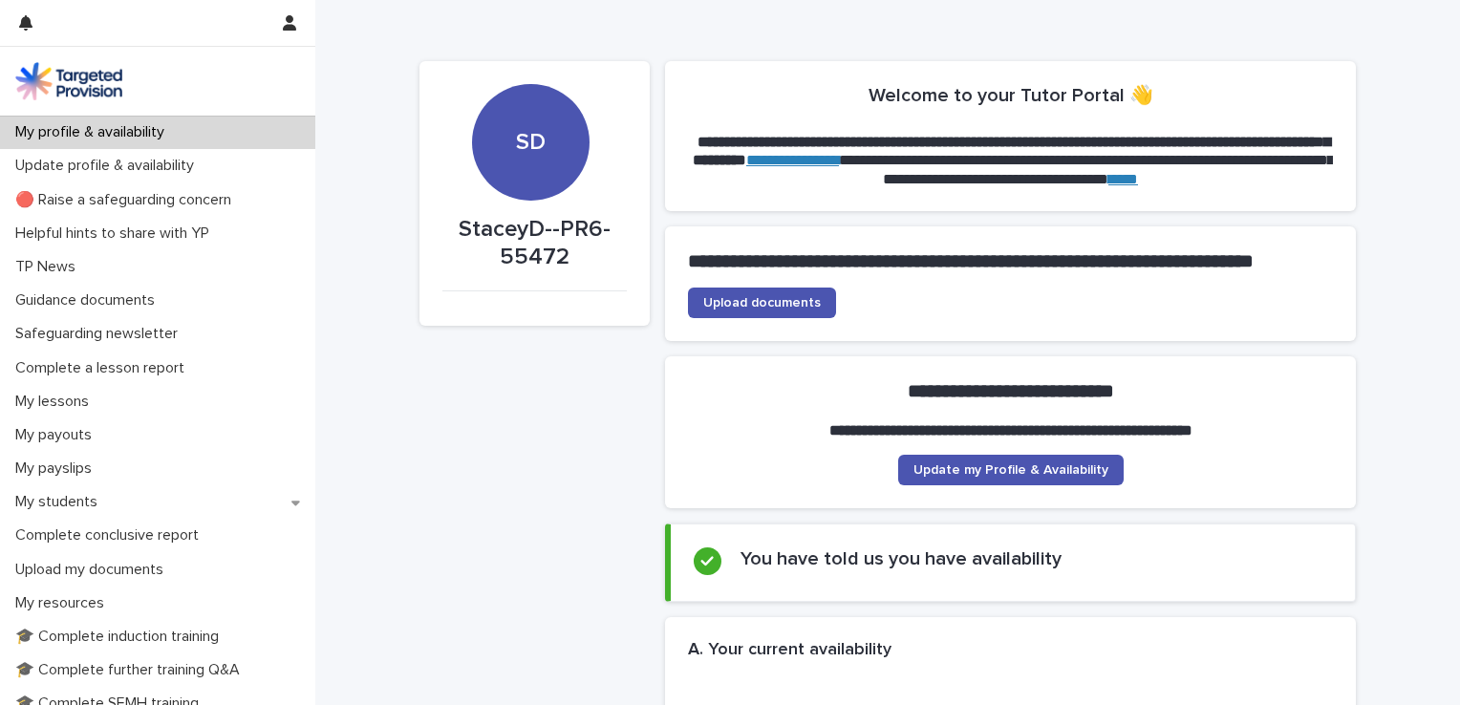
click at [526, 124] on div "SD" at bounding box center [530, 84] width 117 height 144
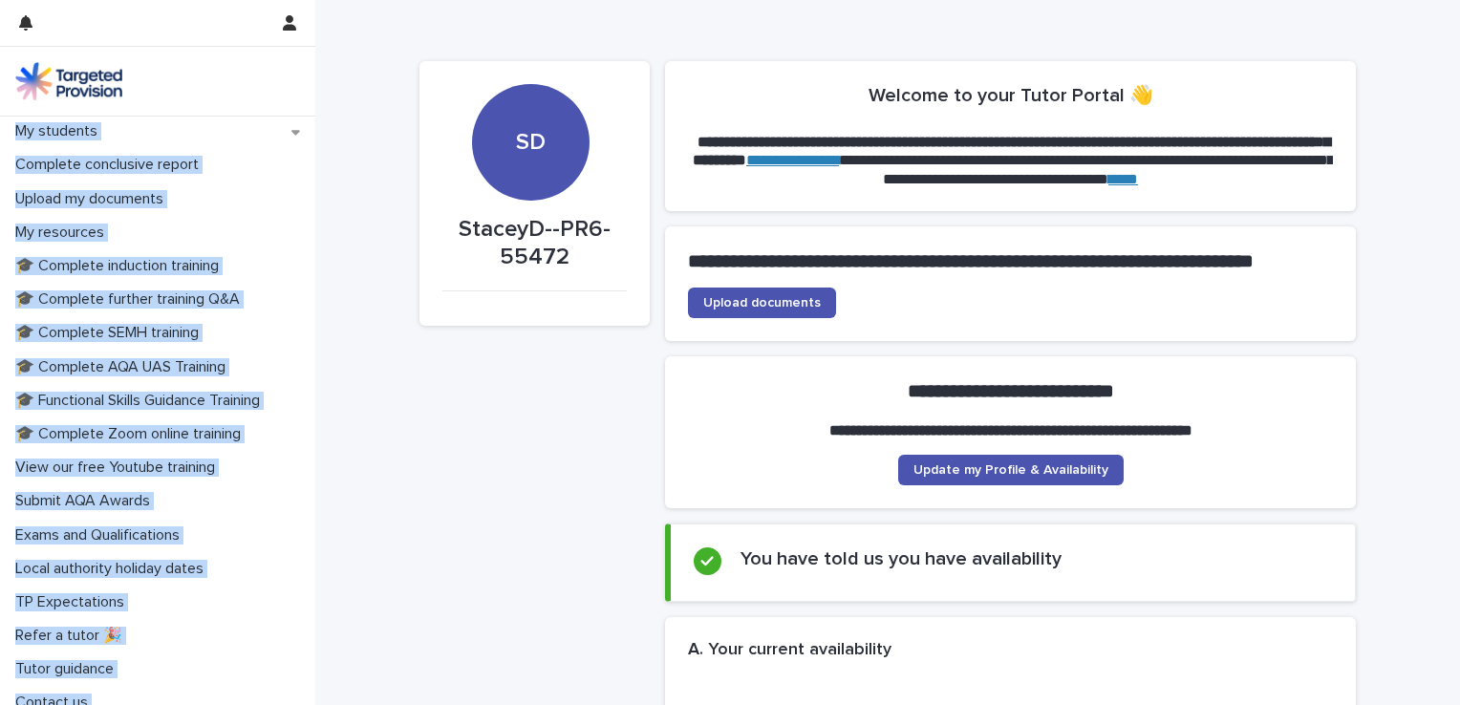
scroll to position [386, 0]
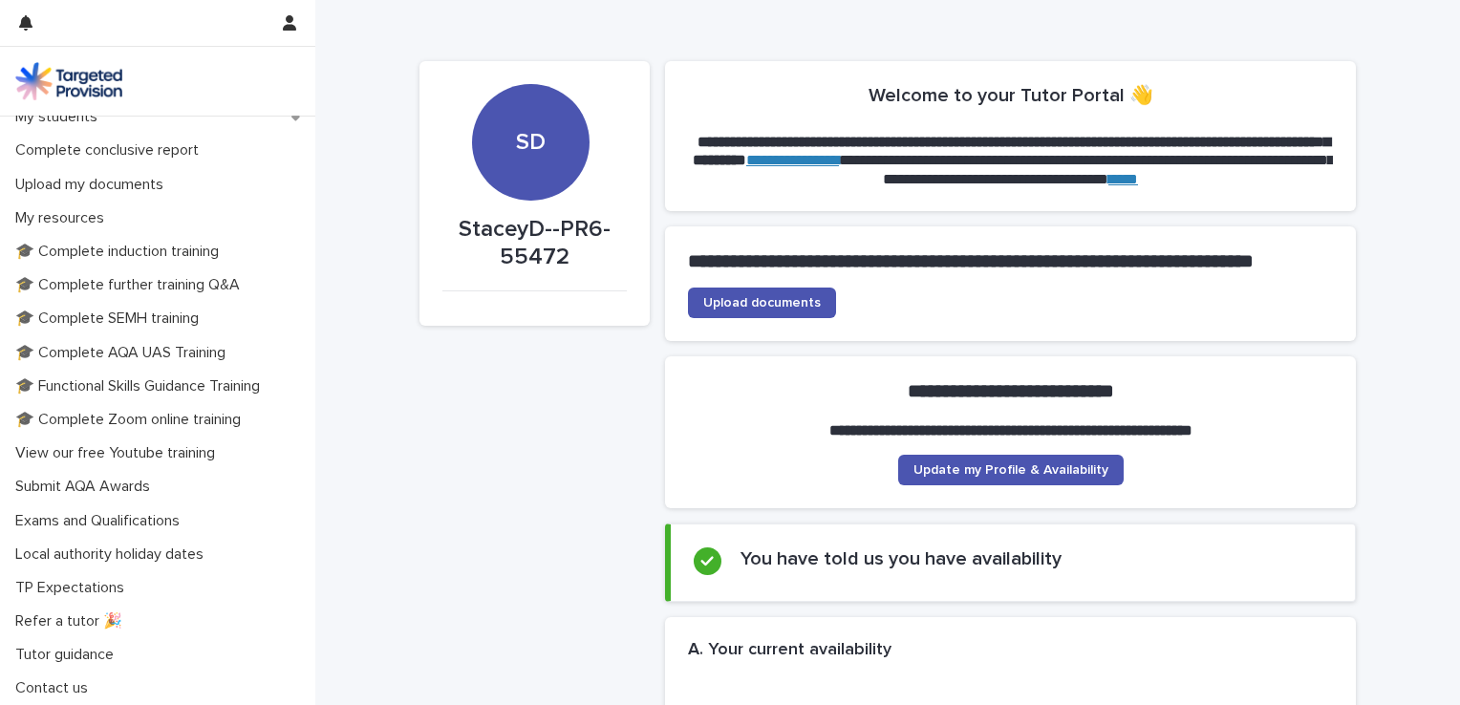
drag, startPoint x: 317, startPoint y: 450, endPoint x: 317, endPoint y: 159, distance: 291.5
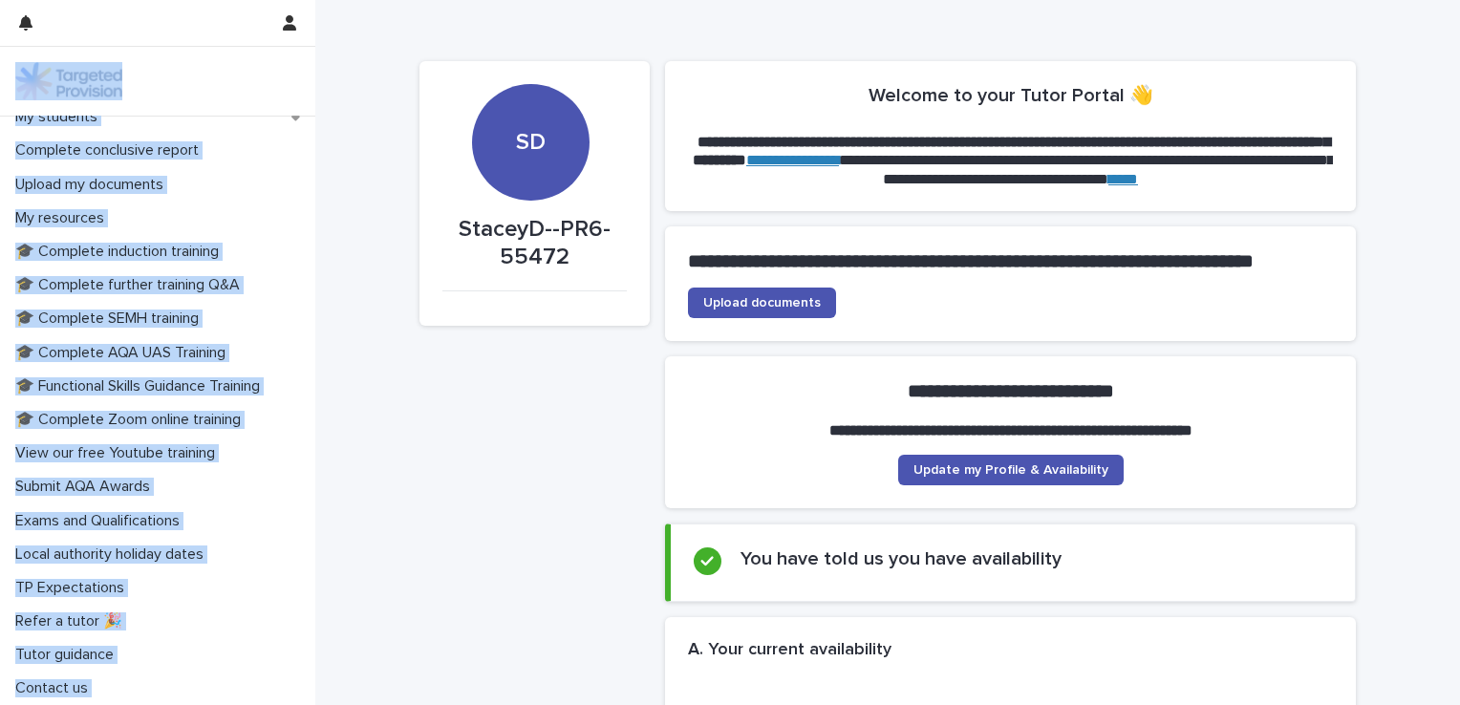
scroll to position [178, 0]
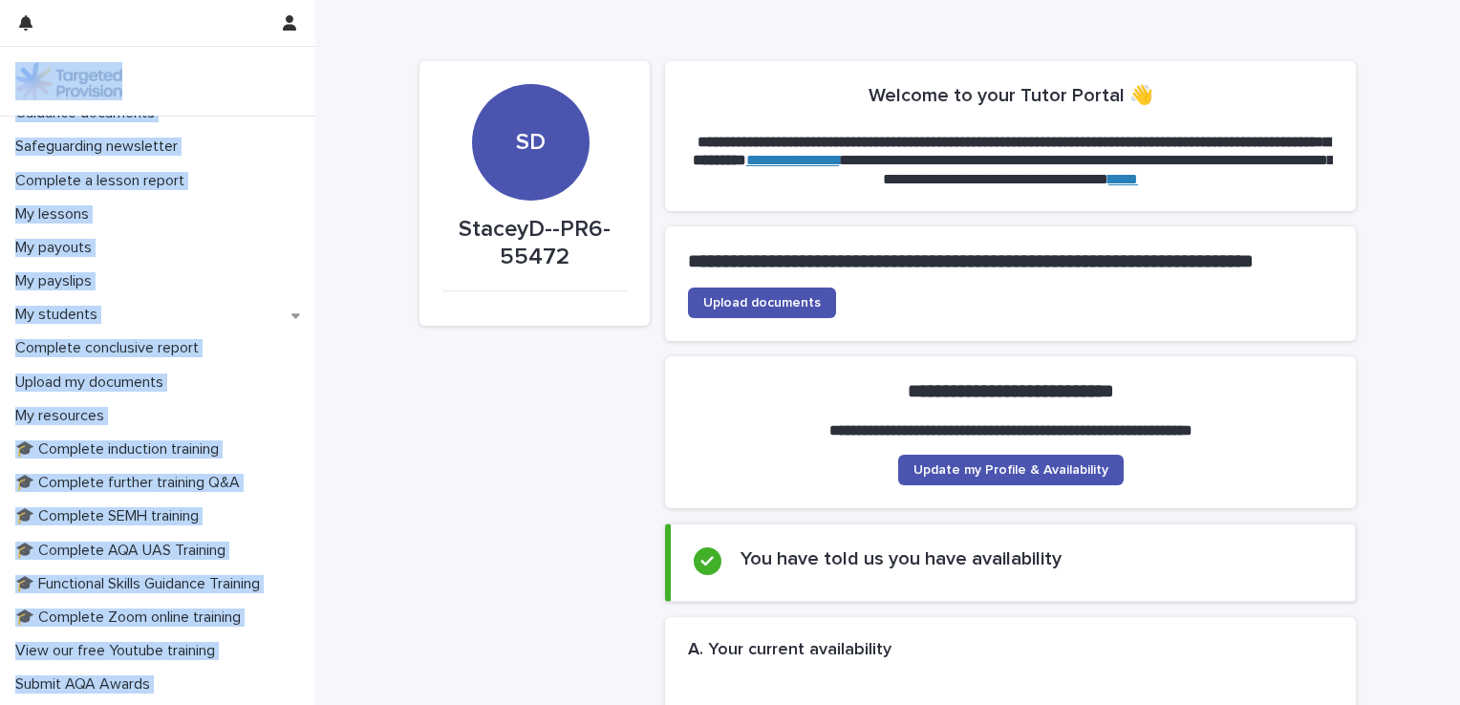
drag, startPoint x: 317, startPoint y: 159, endPoint x: 306, endPoint y: 109, distance: 51.0
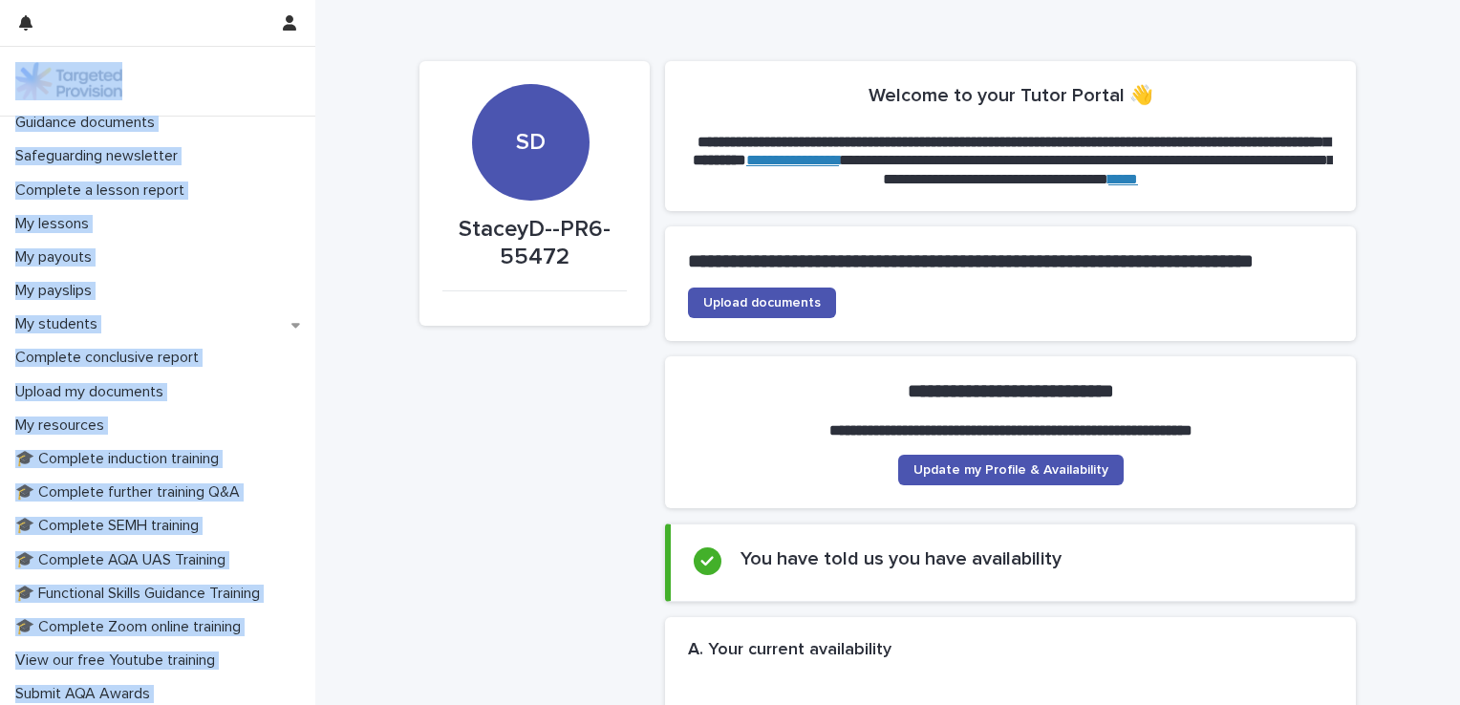
click at [306, 109] on div at bounding box center [157, 81] width 315 height 69
drag, startPoint x: 306, startPoint y: 109, endPoint x: 271, endPoint y: 155, distance: 57.3
click at [271, 155] on div "Safeguarding newsletter" at bounding box center [157, 156] width 315 height 33
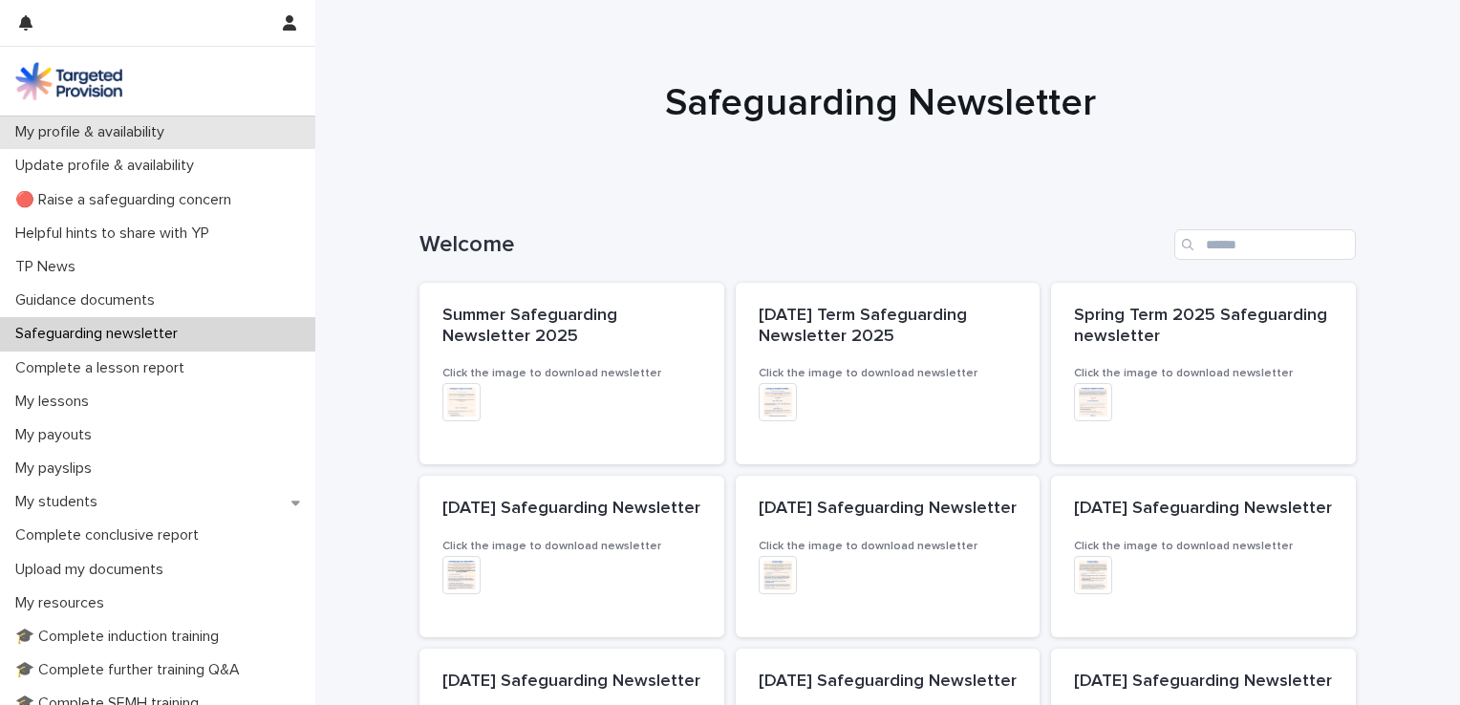
click at [143, 133] on p "My profile & availability" at bounding box center [94, 132] width 172 height 18
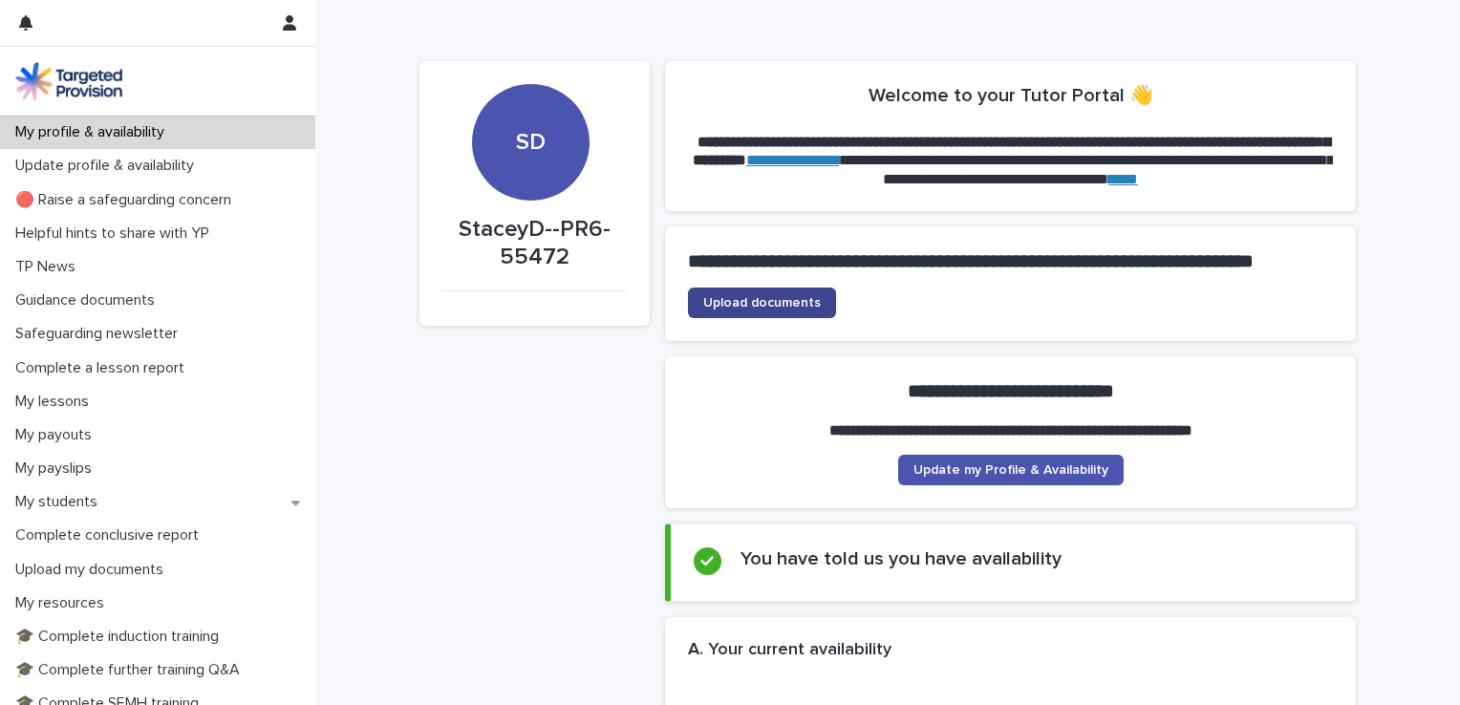
click at [778, 310] on span "Upload documents" at bounding box center [762, 302] width 118 height 13
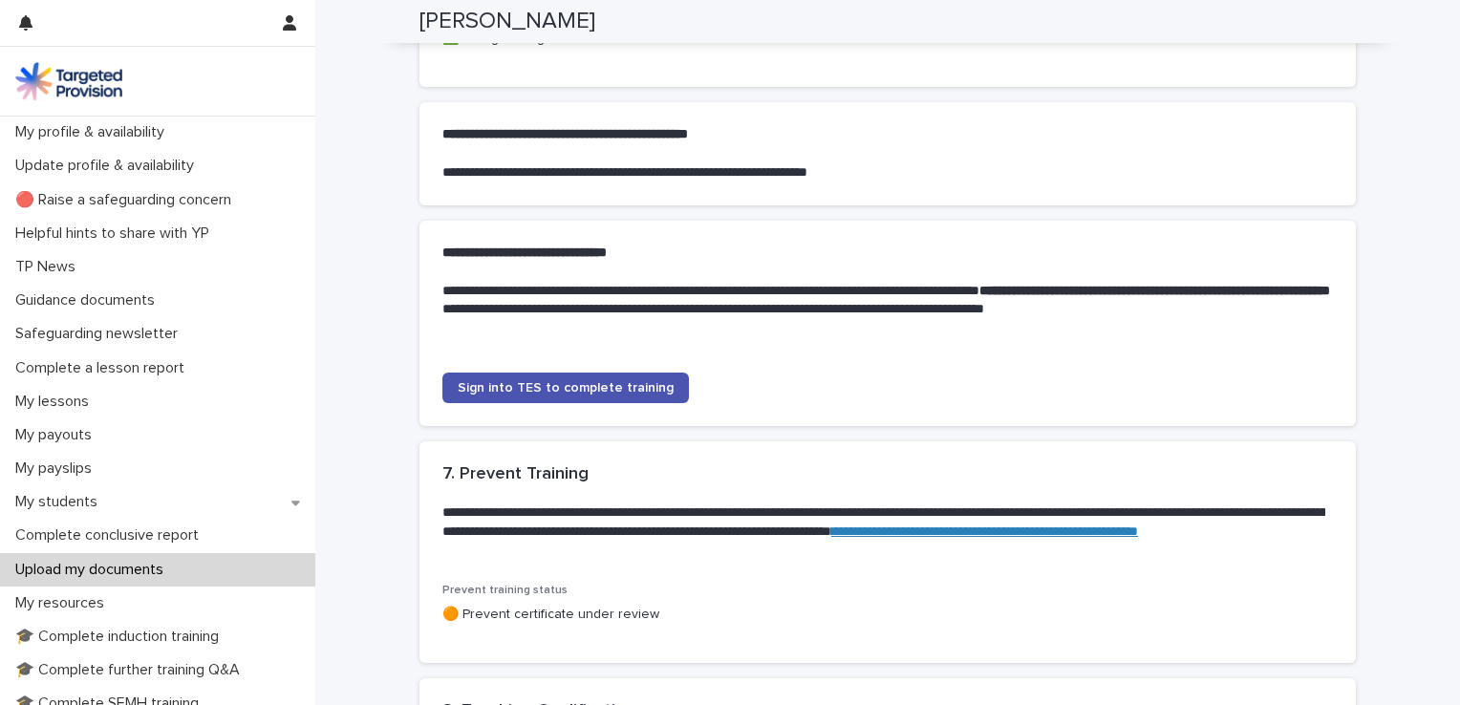
scroll to position [1693, 0]
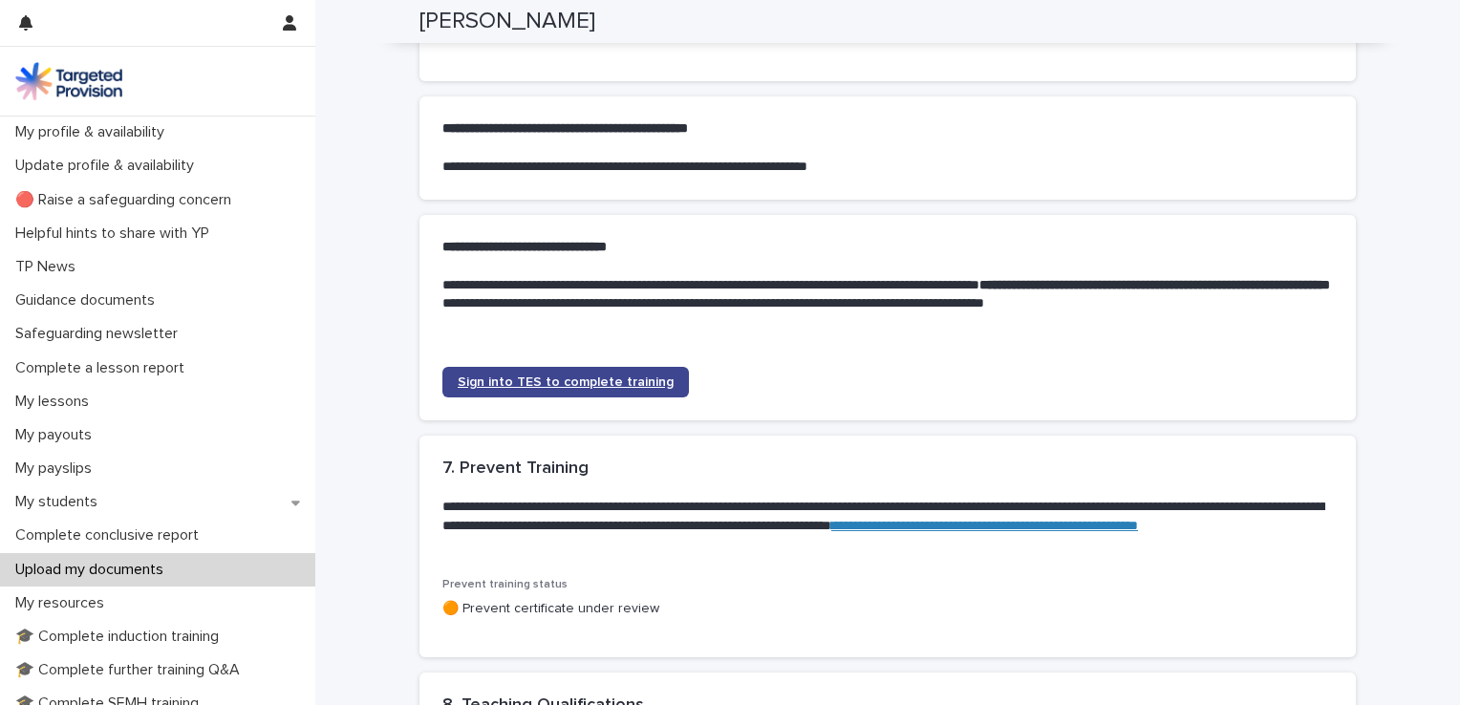
click at [498, 398] on link "Sign into TES to complete training" at bounding box center [565, 382] width 247 height 31
